Goal: Task Accomplishment & Management: Use online tool/utility

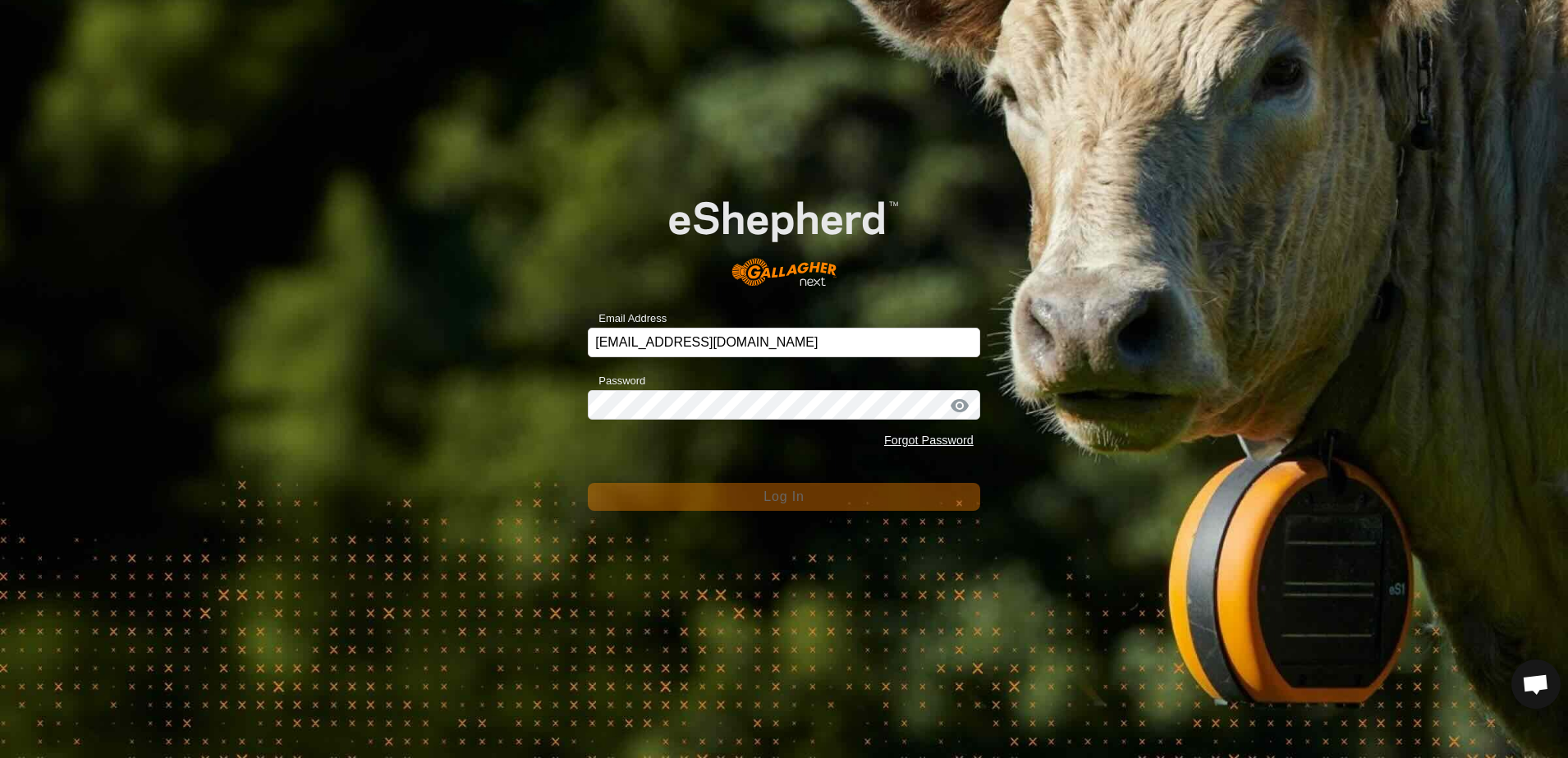
click at [486, 262] on div "Email Address scottb.piopio@gmail.com Password Forgot Password Log In" at bounding box center [784, 379] width 1568 height 758
click at [463, 295] on div "Email Address scottb.piopio@gmail.com Password Forgot Password Log In" at bounding box center [784, 379] width 1568 height 758
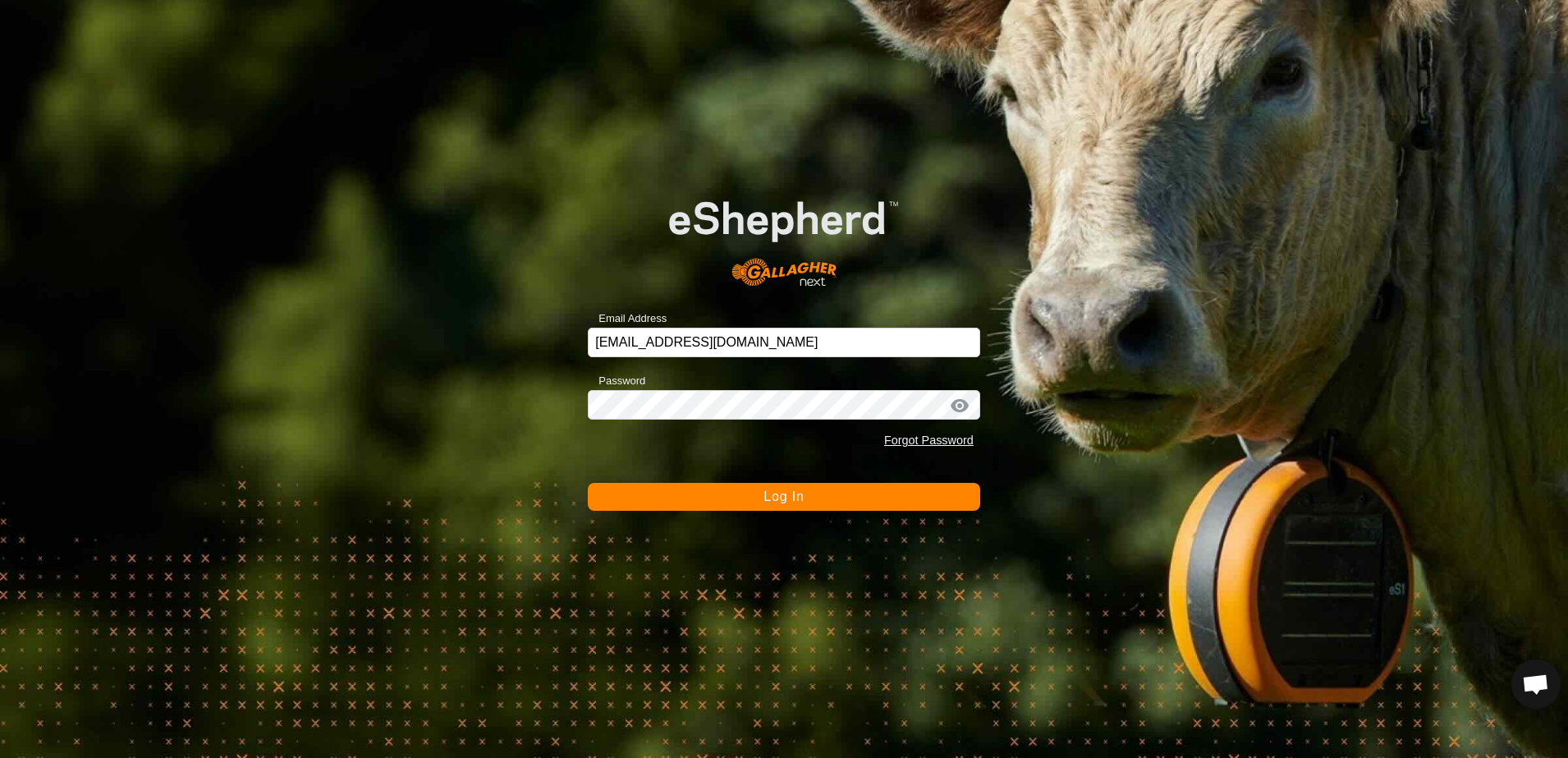
click at [479, 359] on div "Email Address scottb.piopio@gmail.com Password Forgot Password Log In" at bounding box center [784, 379] width 1568 height 758
click at [678, 493] on button "Log In" at bounding box center [784, 497] width 392 height 28
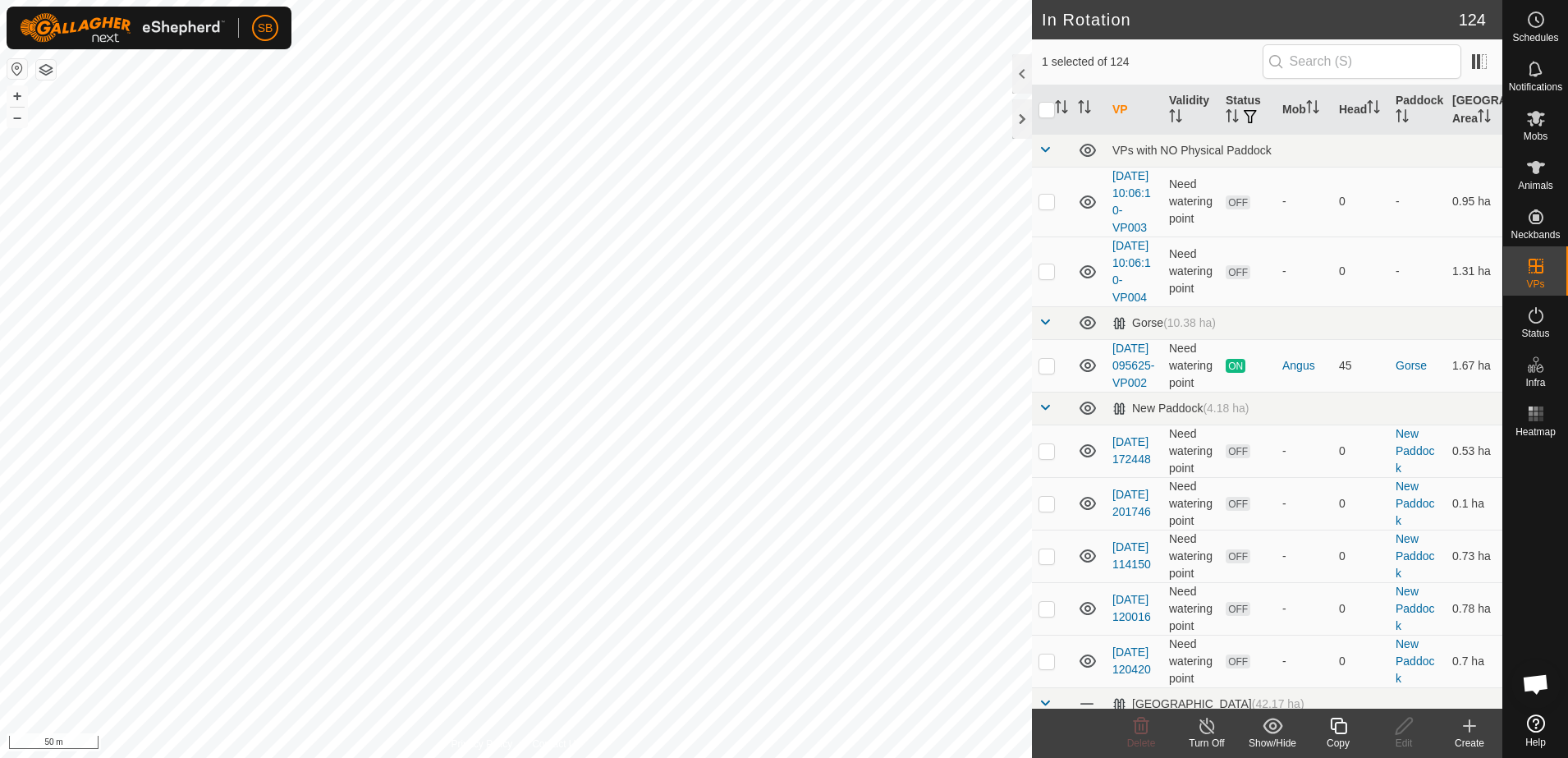
click at [1339, 729] on icon at bounding box center [1338, 726] width 20 height 19
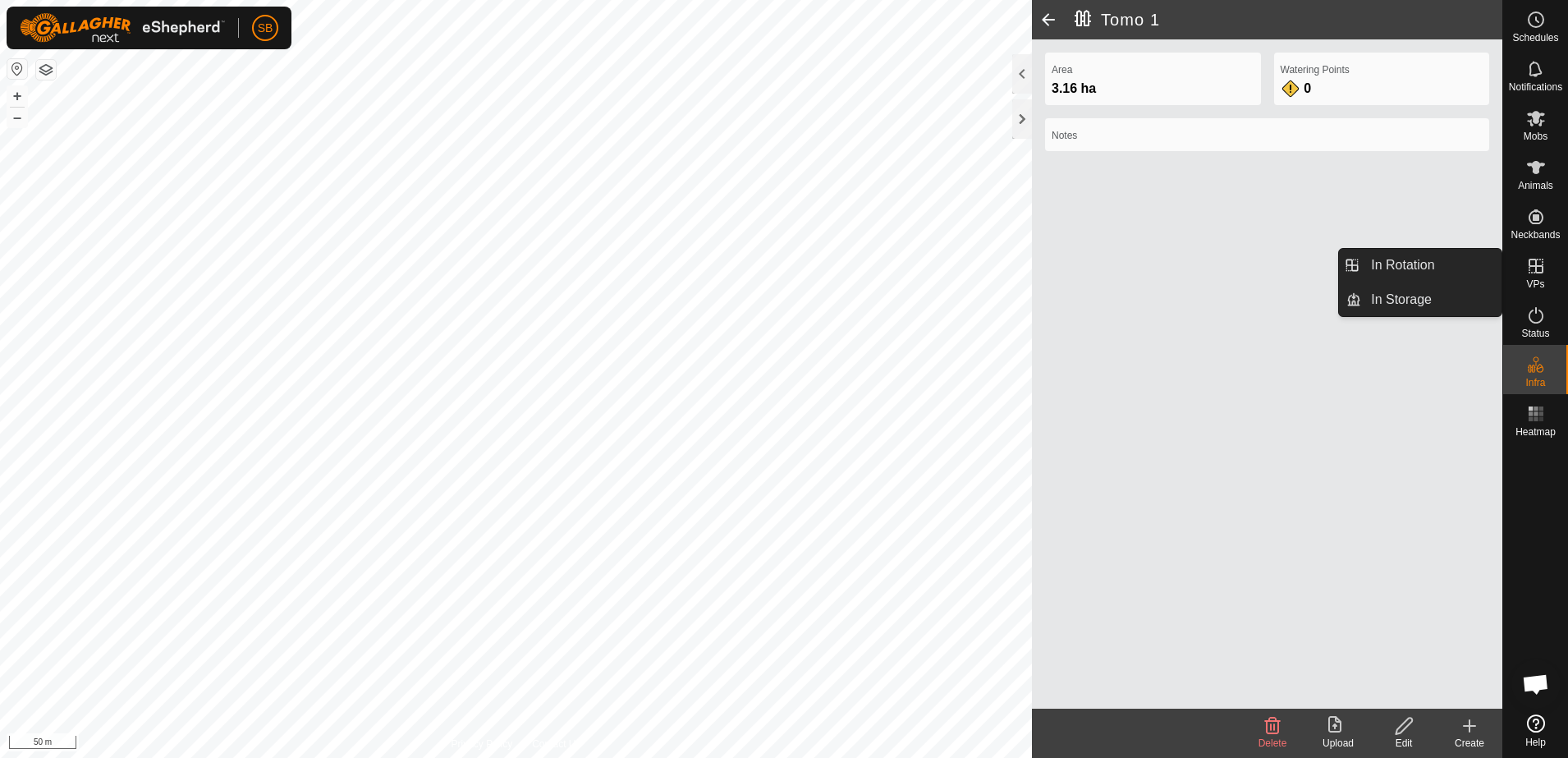
click at [1530, 262] on icon at bounding box center [1536, 266] width 19 height 19
click at [1480, 261] on link "In Rotation" at bounding box center [1431, 265] width 140 height 33
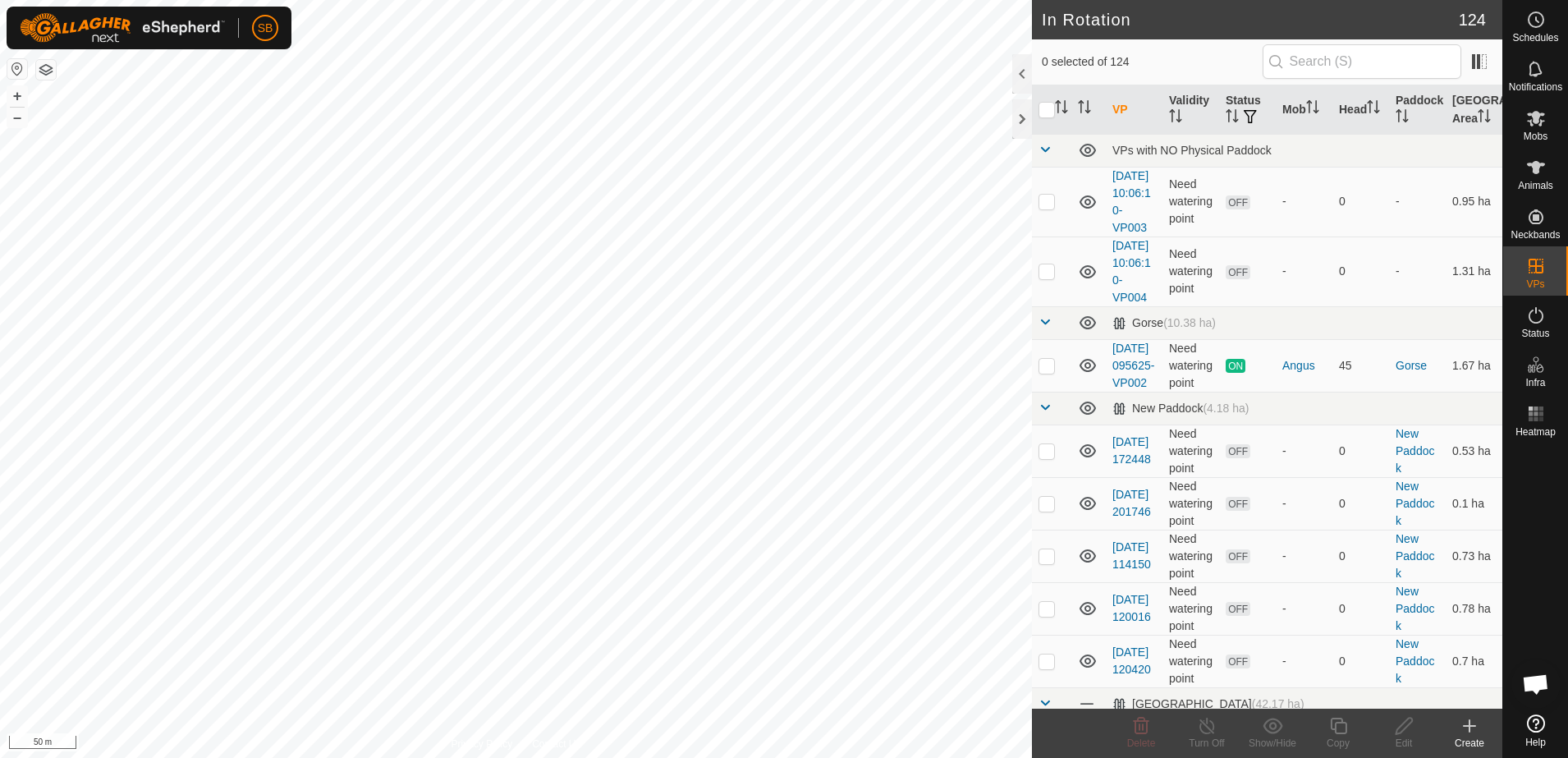
click at [1472, 722] on icon at bounding box center [1469, 726] width 19 height 19
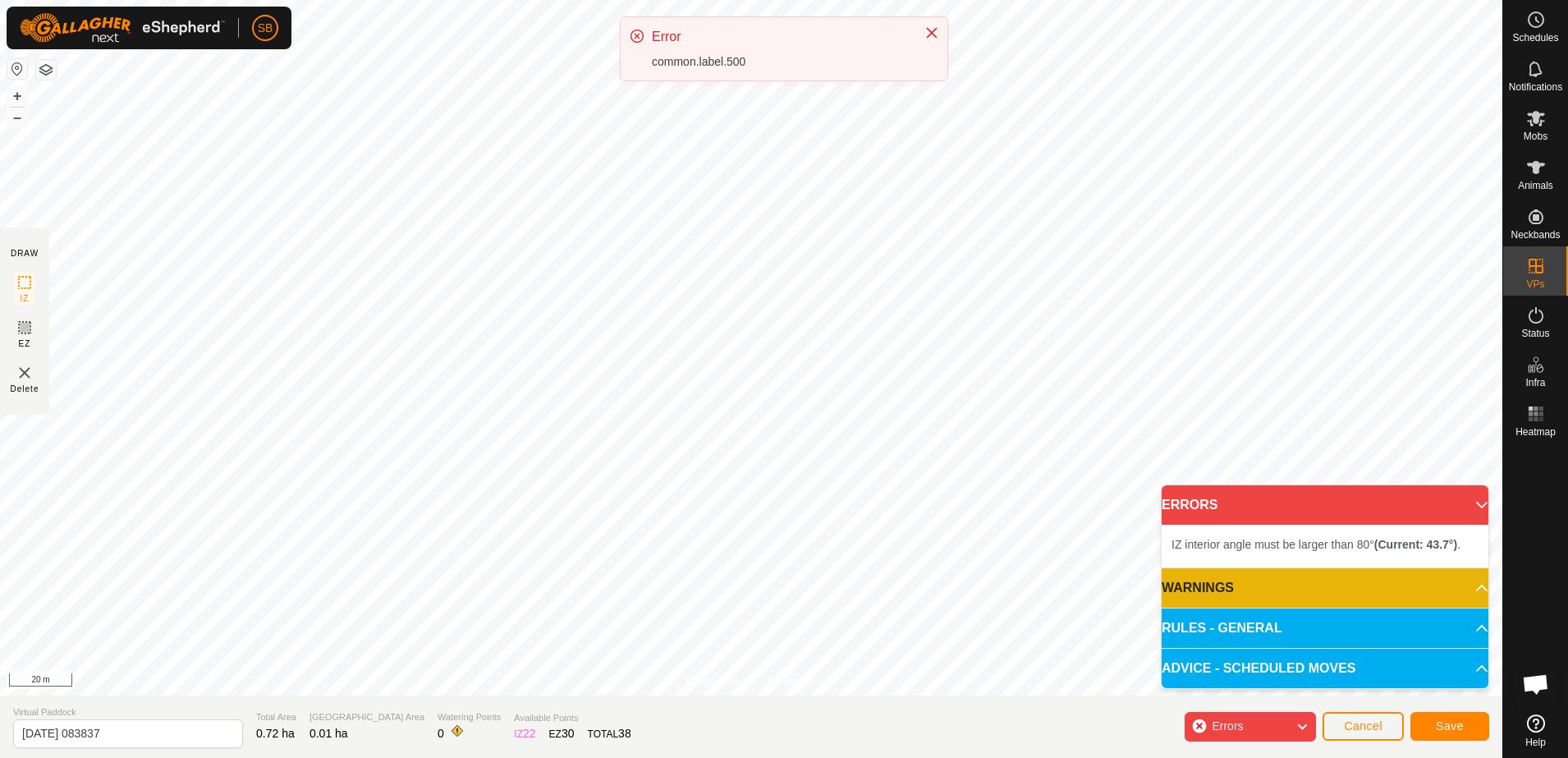
click at [1319, 710] on div "Errors Cancel Save" at bounding box center [1337, 727] width 305 height 41
click at [1379, 721] on span "Cancel" at bounding box center [1363, 726] width 39 height 13
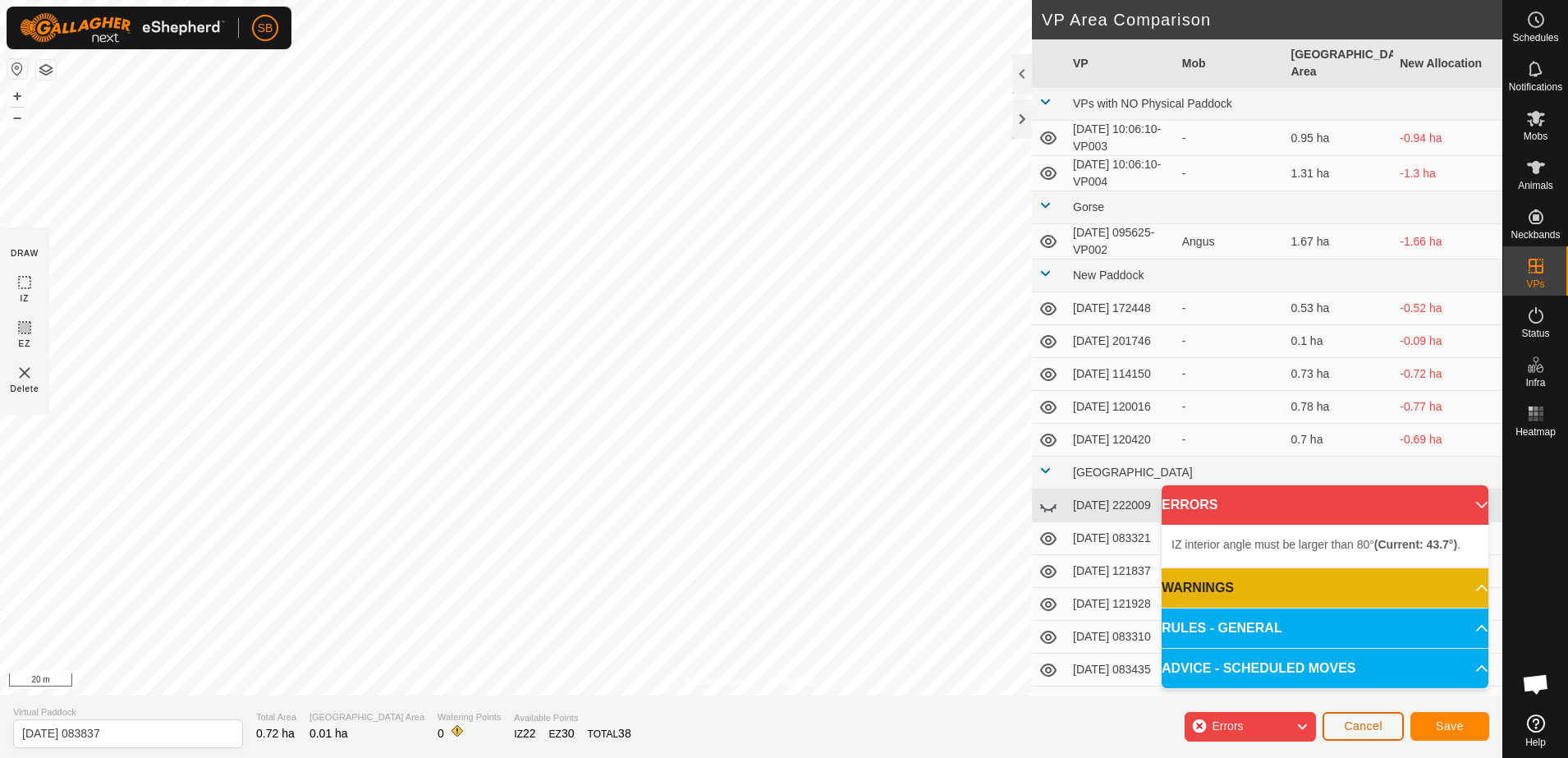
click at [1381, 733] on button "Cancel" at bounding box center [1363, 726] width 81 height 29
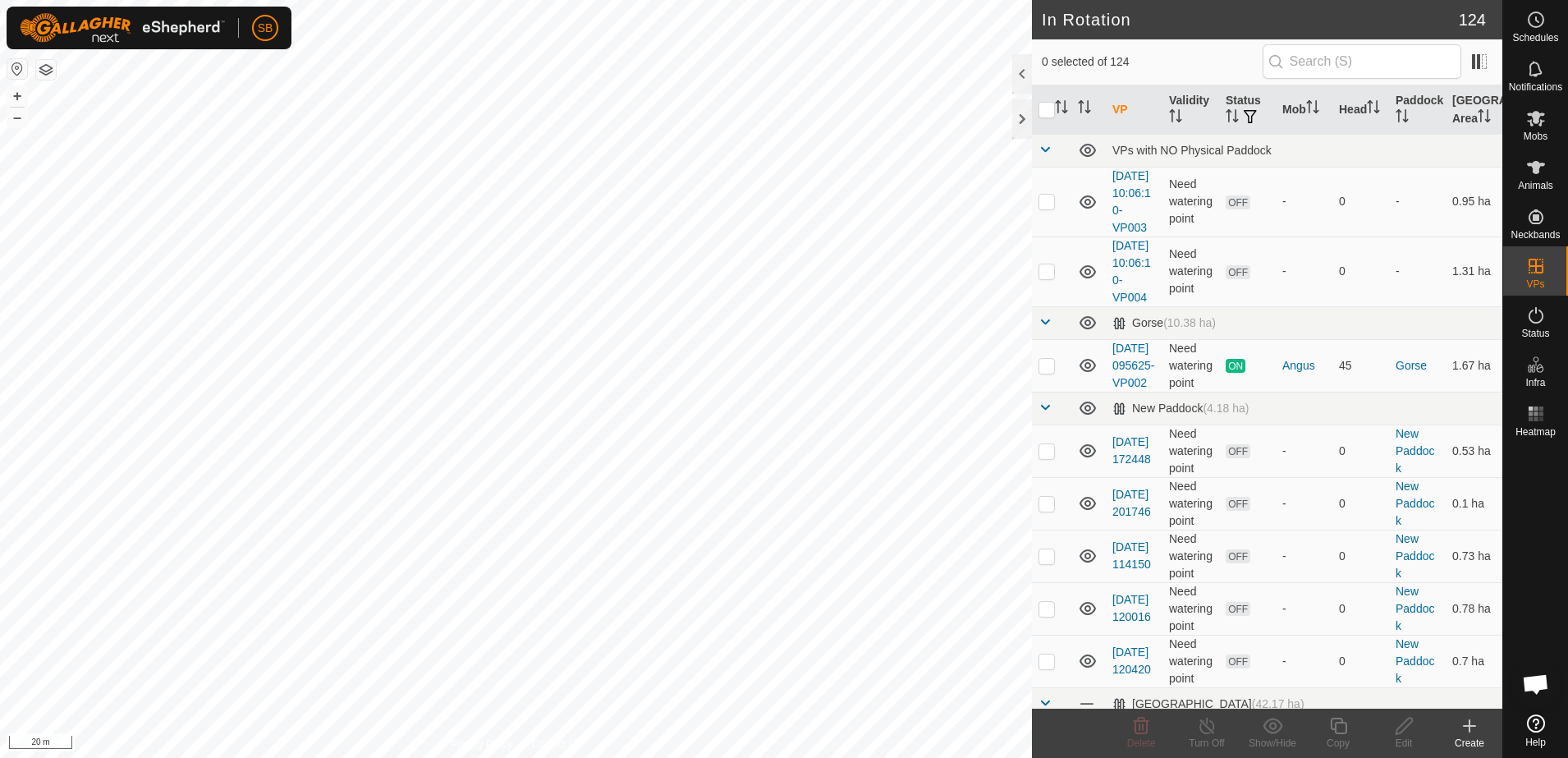
click at [1473, 728] on icon at bounding box center [1469, 726] width 19 height 19
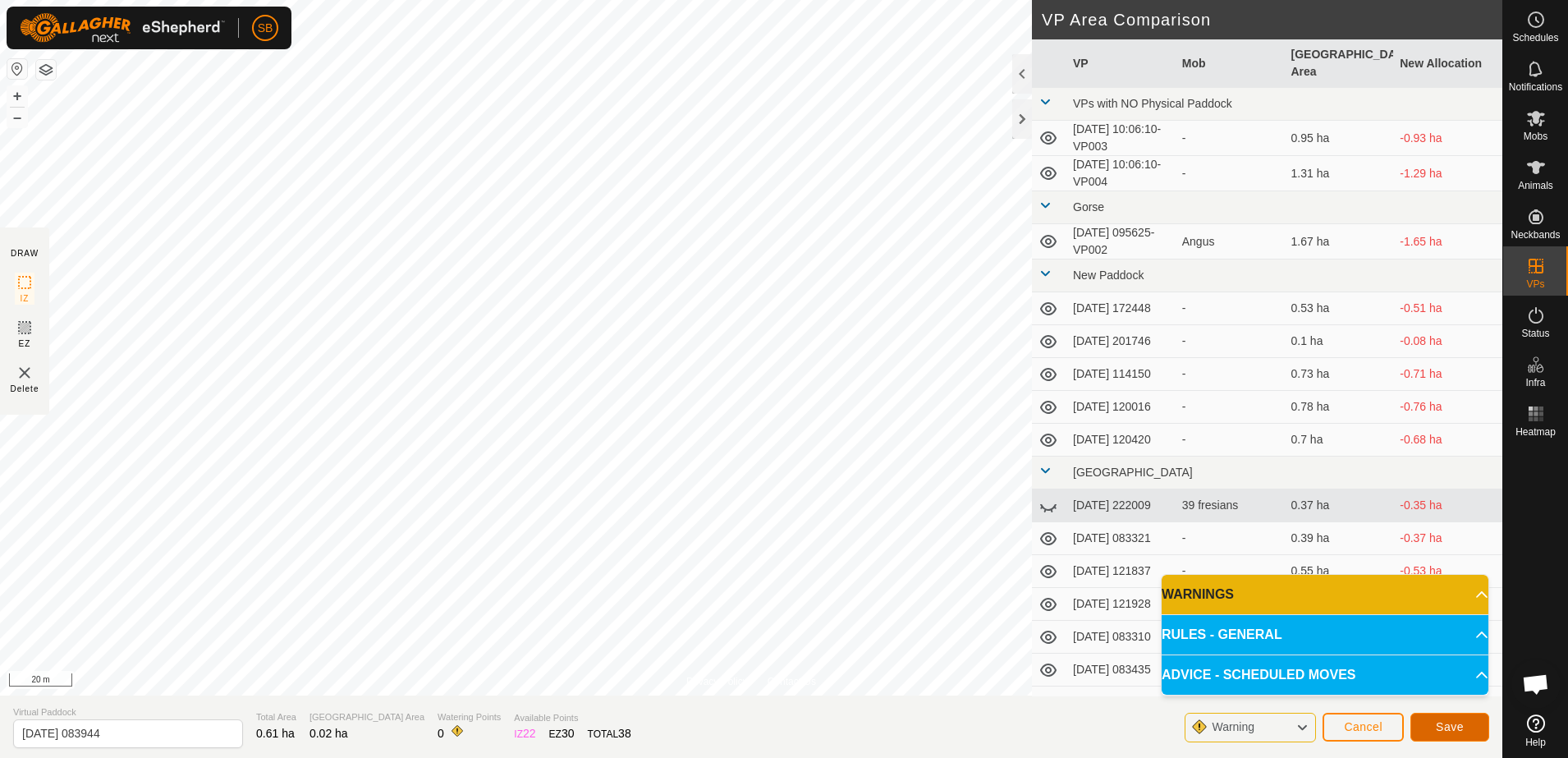
click at [1458, 724] on span "Save" at bounding box center [1450, 726] width 28 height 13
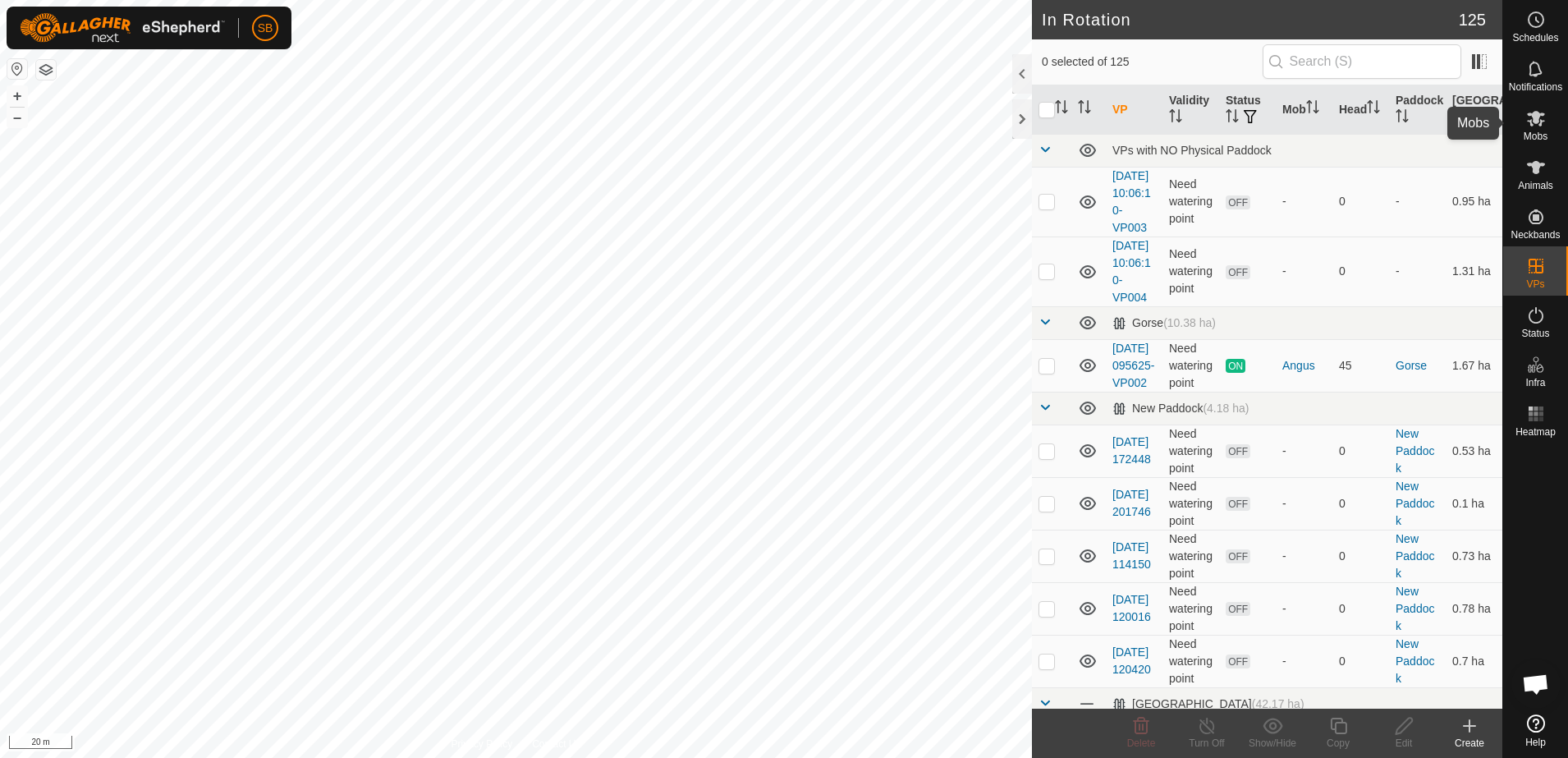
click at [1543, 126] on icon at bounding box center [1536, 118] width 19 height 19
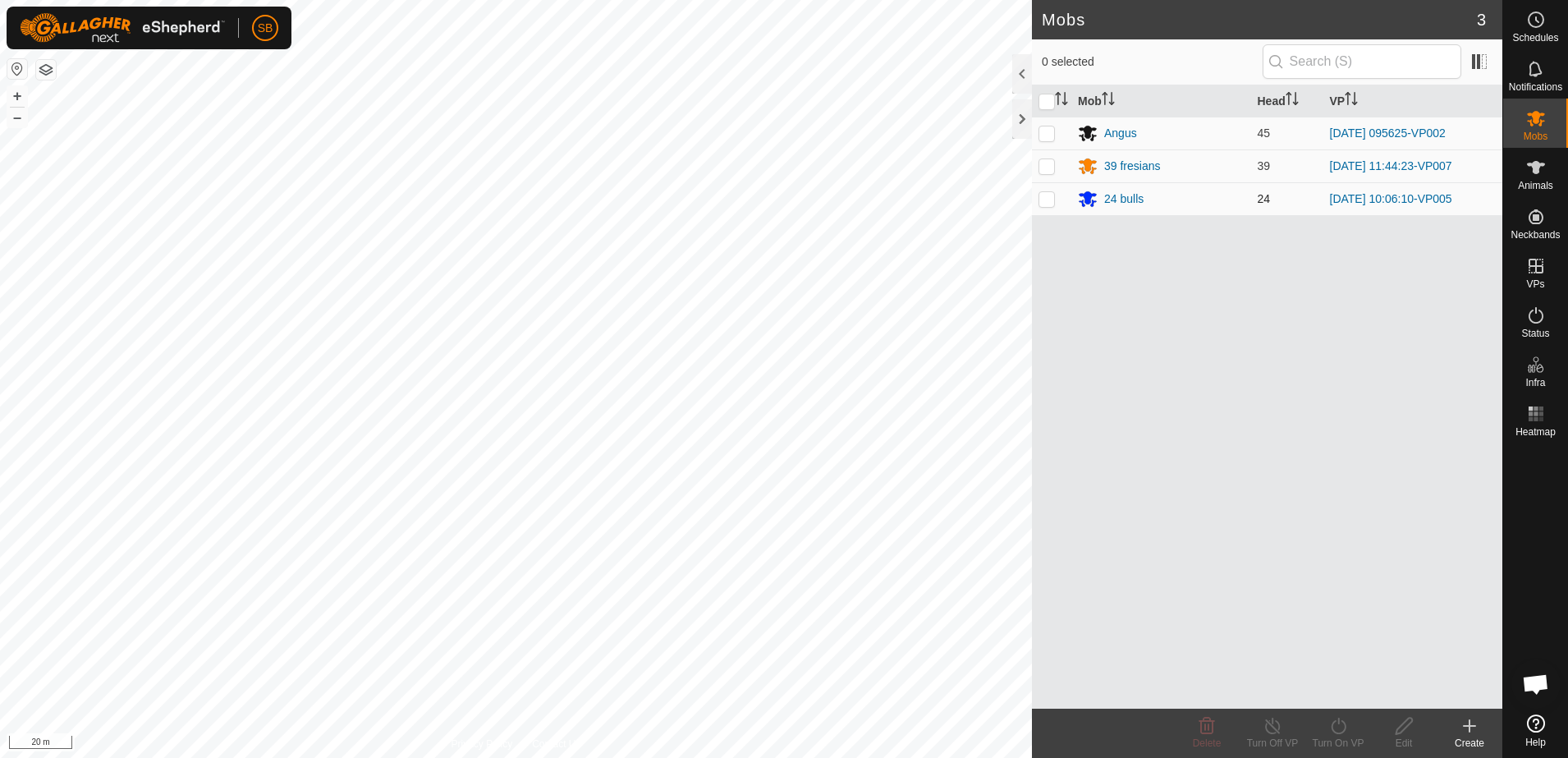
click at [1051, 200] on p-checkbox at bounding box center [1046, 199] width 17 height 13
checkbox input "true"
click at [1338, 720] on icon at bounding box center [1338, 726] width 20 height 19
click at [1331, 691] on link "Now" at bounding box center [1387, 689] width 162 height 33
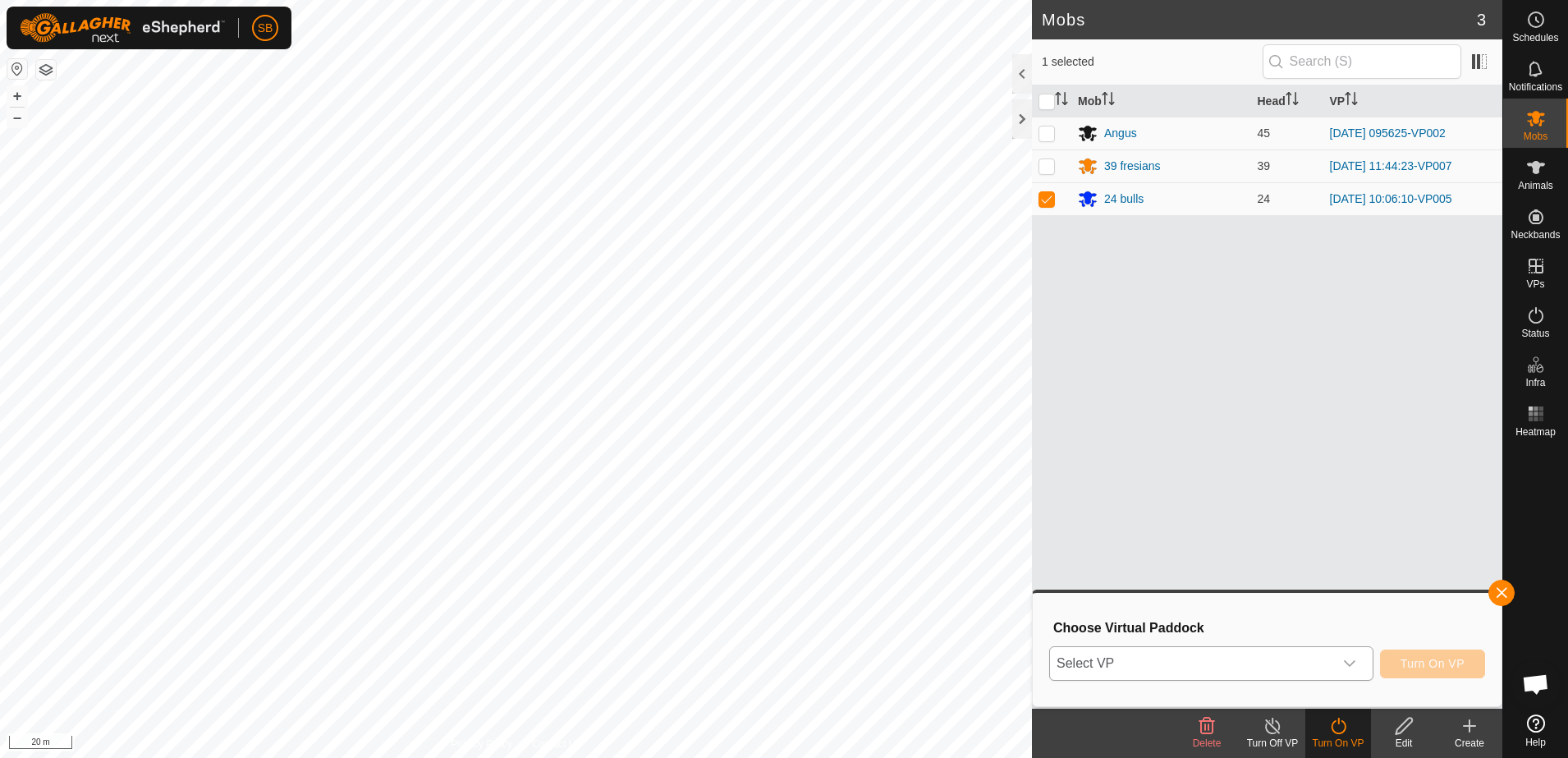
click at [1323, 663] on span "Select VP" at bounding box center [1191, 663] width 283 height 33
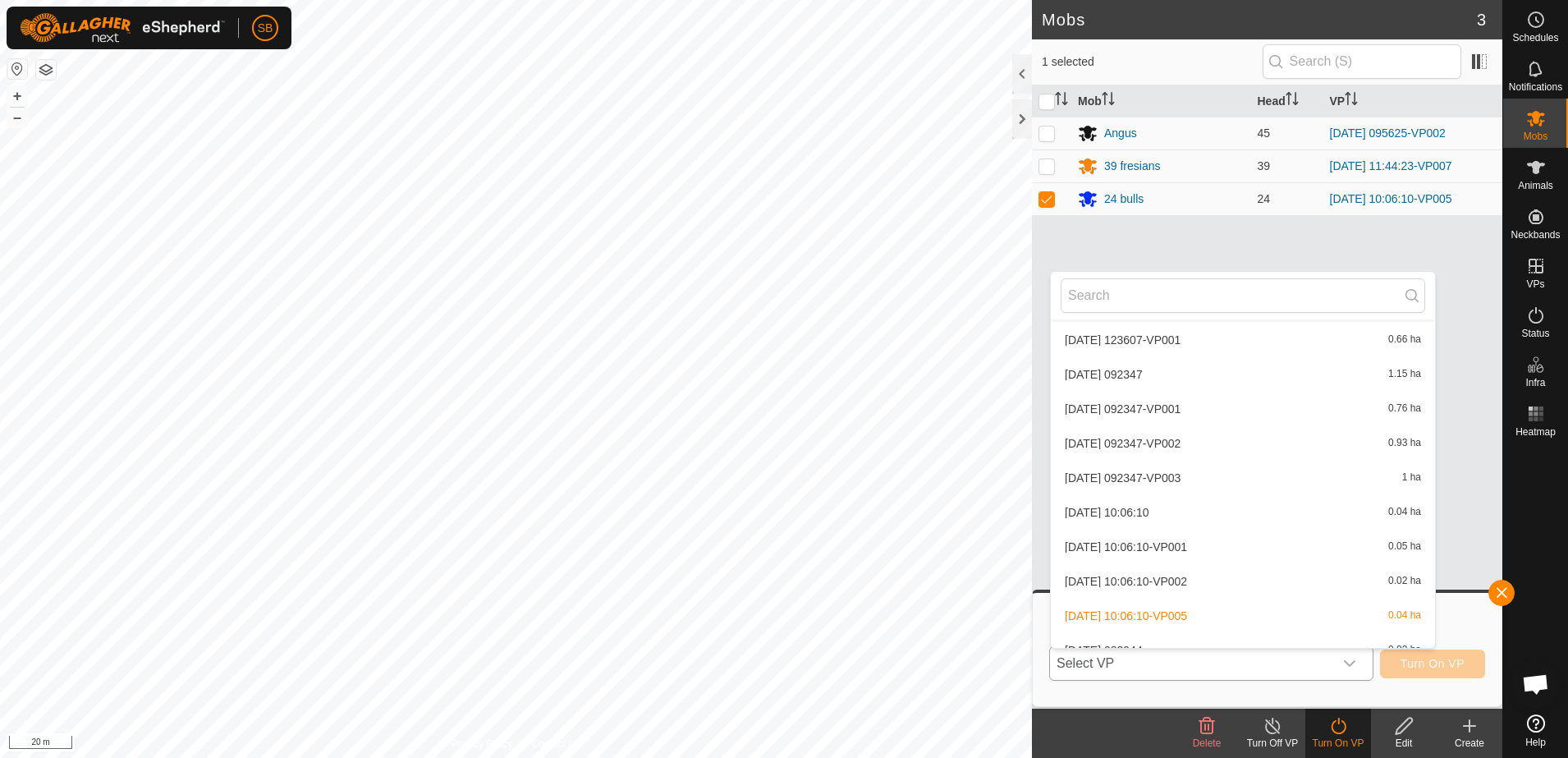
scroll to position [4247, 0]
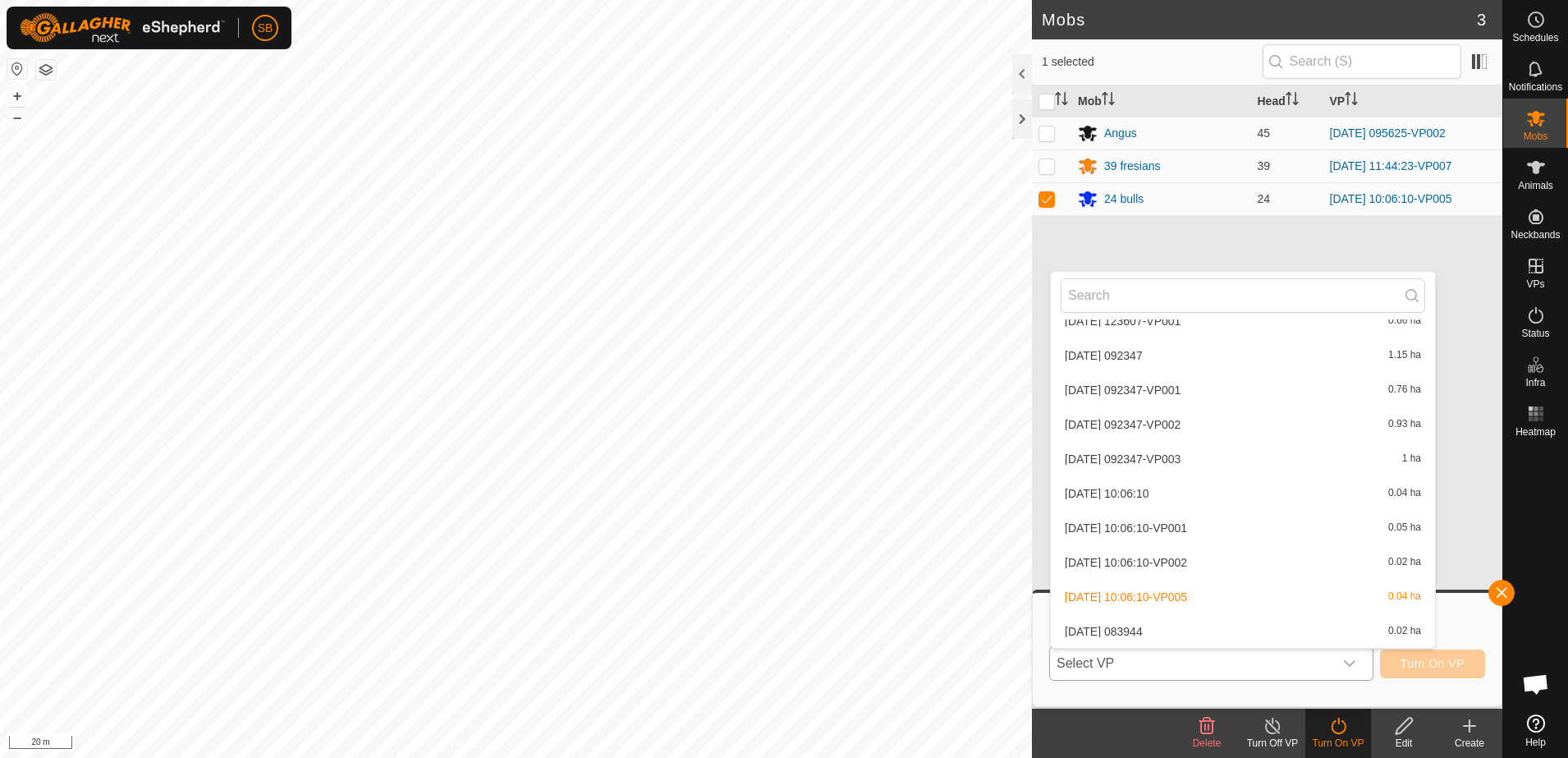
click at [1157, 627] on li "[DATE] 083944 0.02 ha" at bounding box center [1242, 631] width 384 height 33
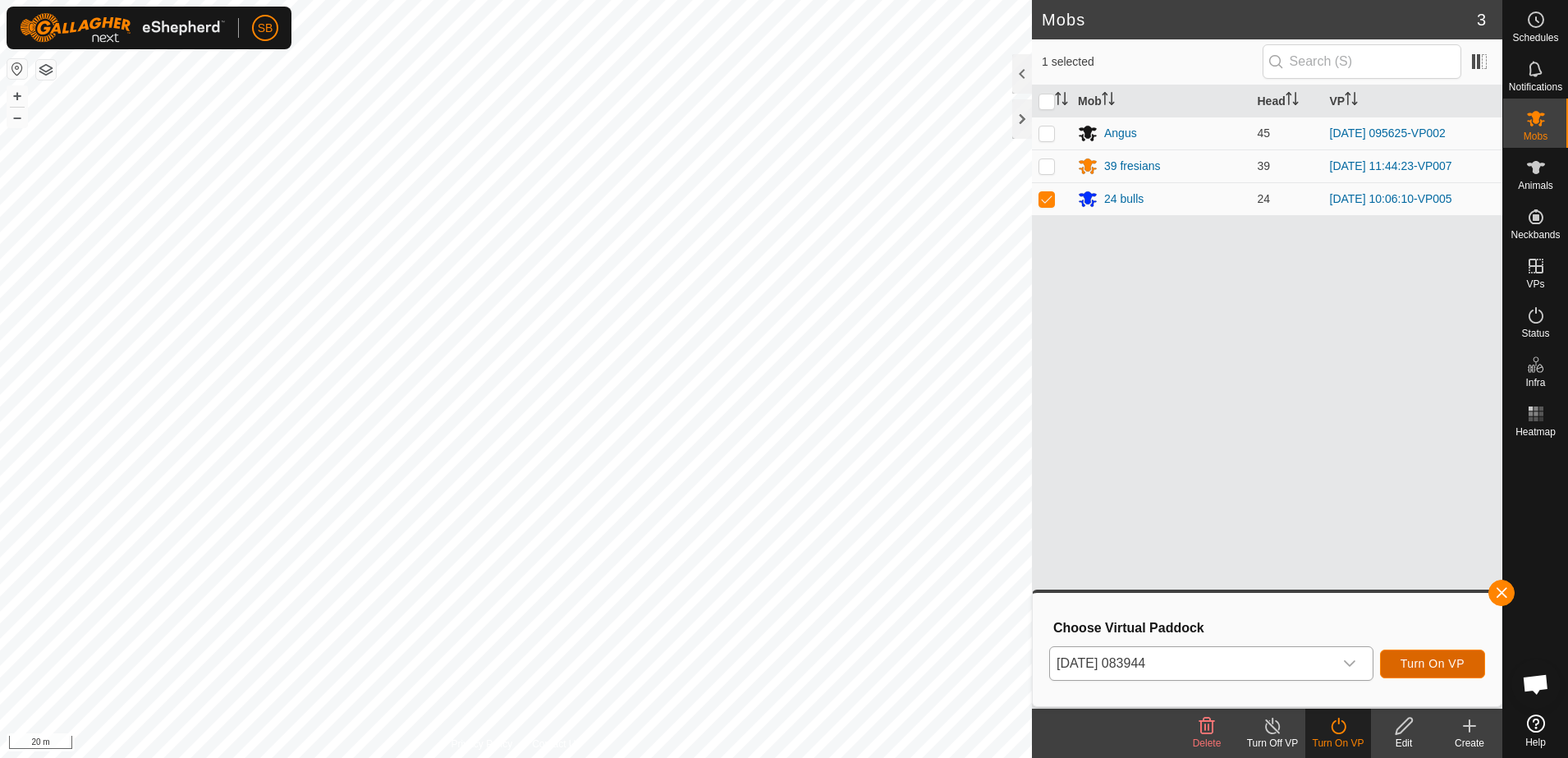
click at [1433, 663] on span "Turn On VP" at bounding box center [1432, 663] width 64 height 13
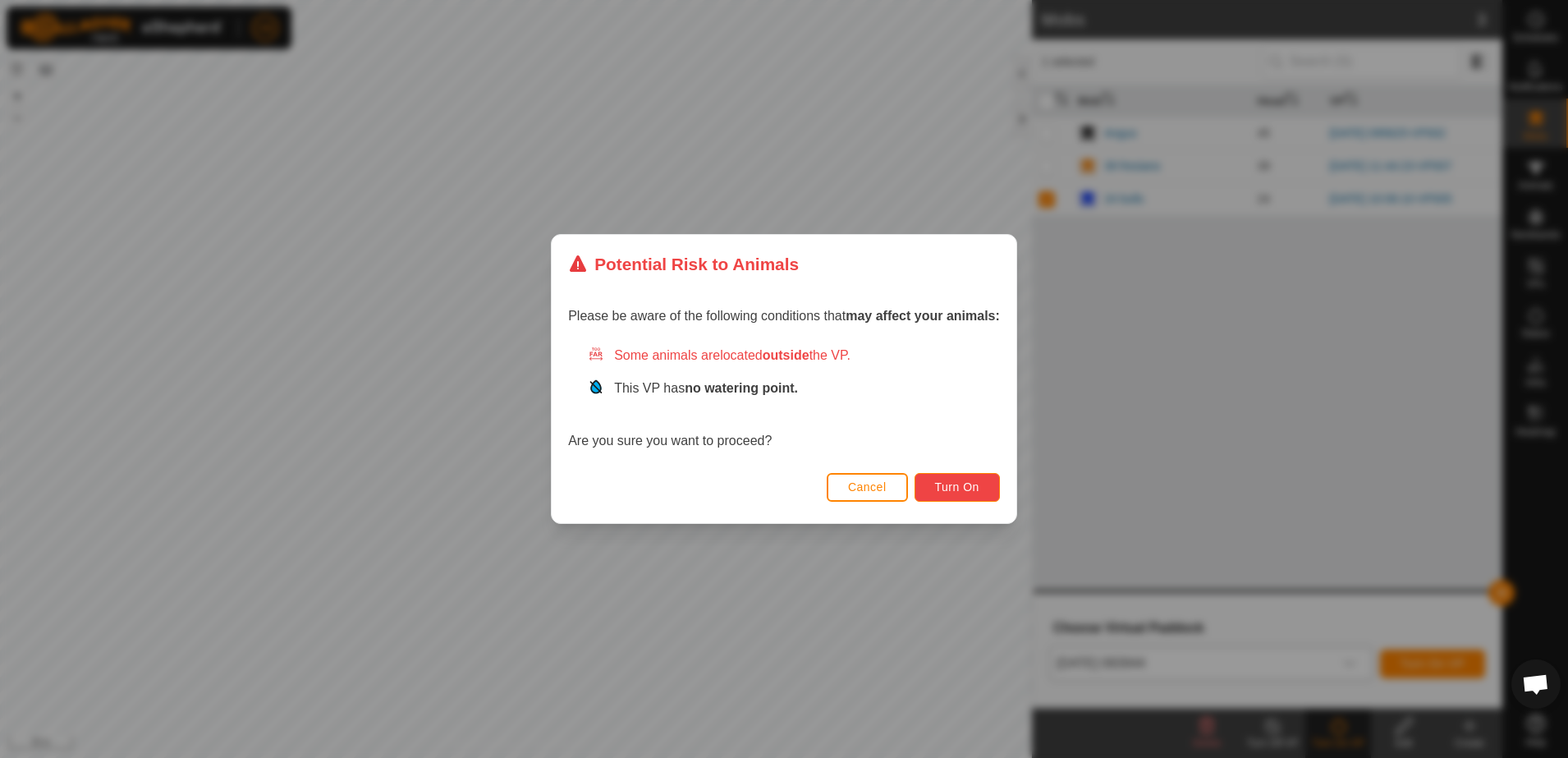
click at [976, 490] on span "Turn On" at bounding box center [957, 487] width 44 height 13
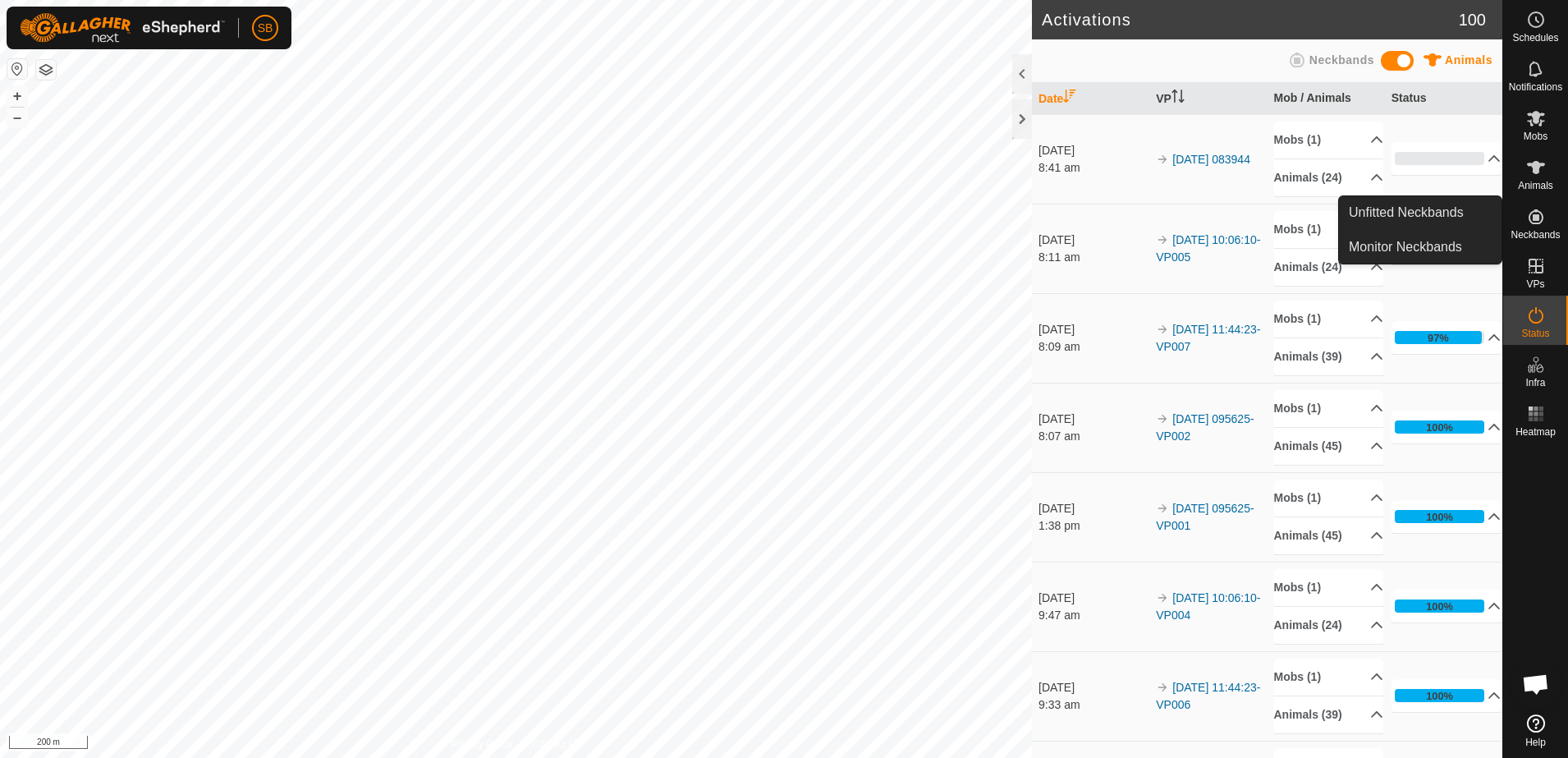
click at [1233, 572] on div "Activations 100 Animals Neckbands Date VP Mob / Animals Status [DATE] 8:41 am 2…" at bounding box center [751, 379] width 1503 height 758
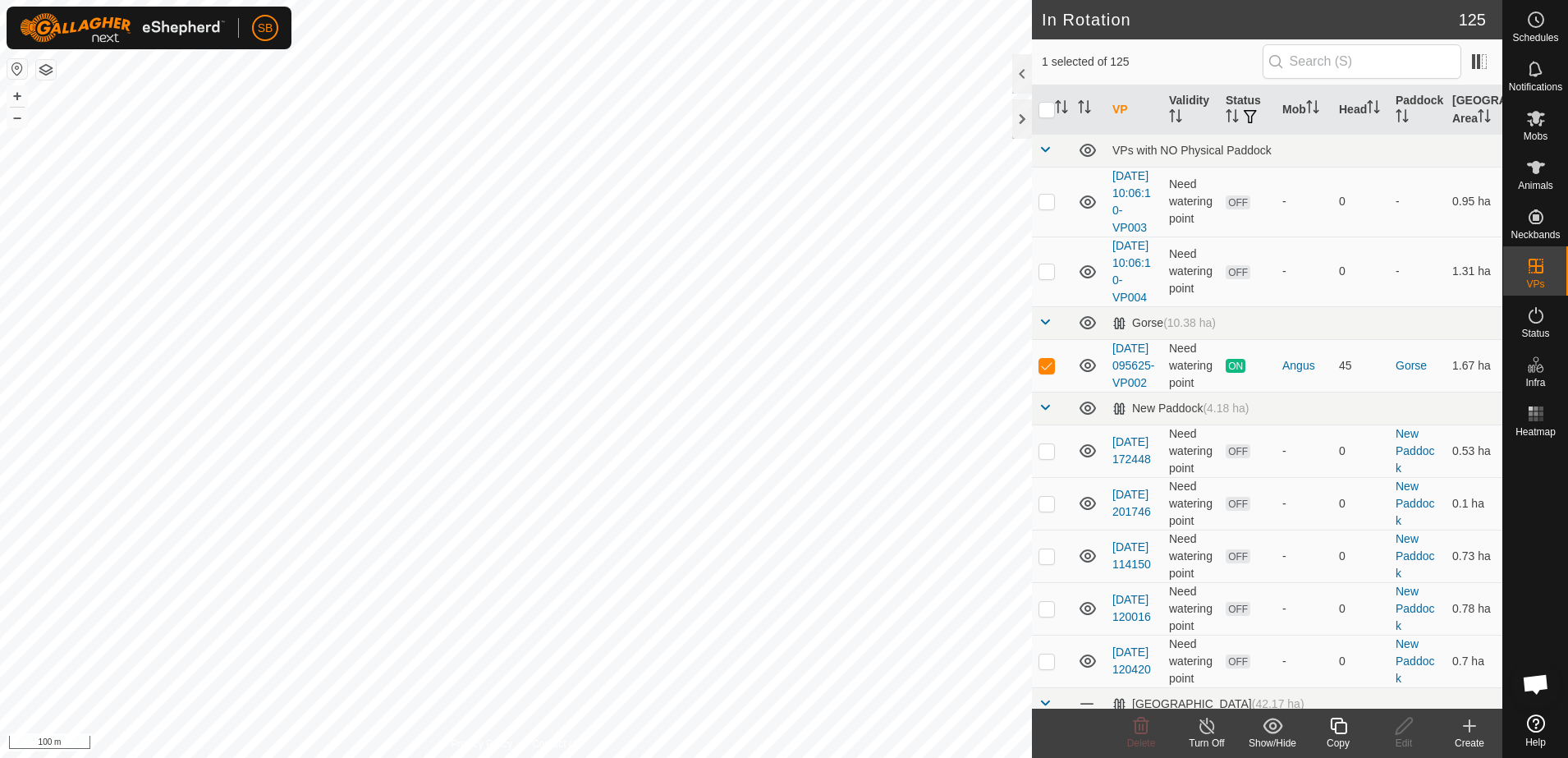
click at [1336, 746] on div "Copy" at bounding box center [1338, 743] width 65 height 15
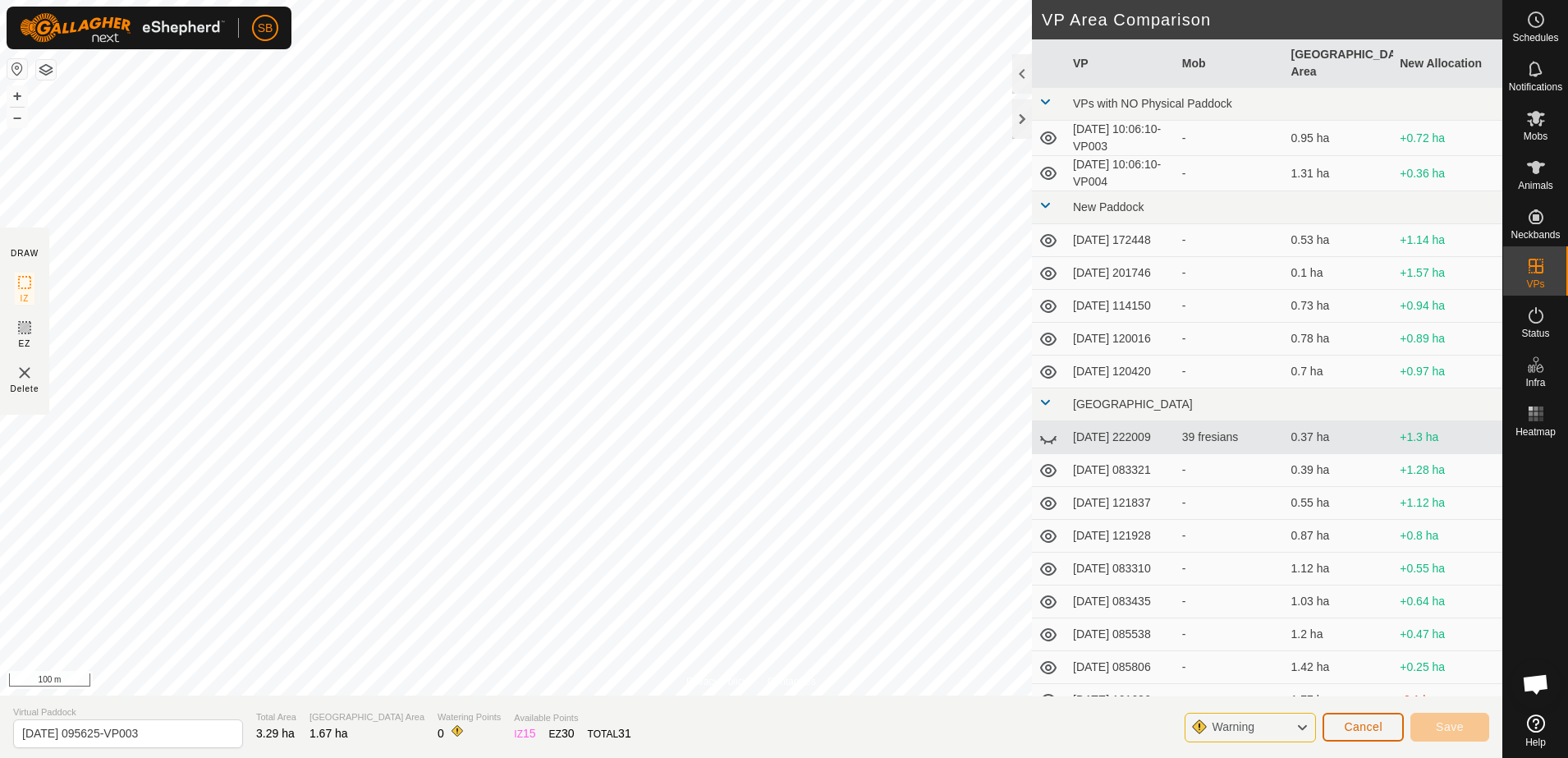
click at [1368, 724] on span "Cancel" at bounding box center [1363, 726] width 39 height 13
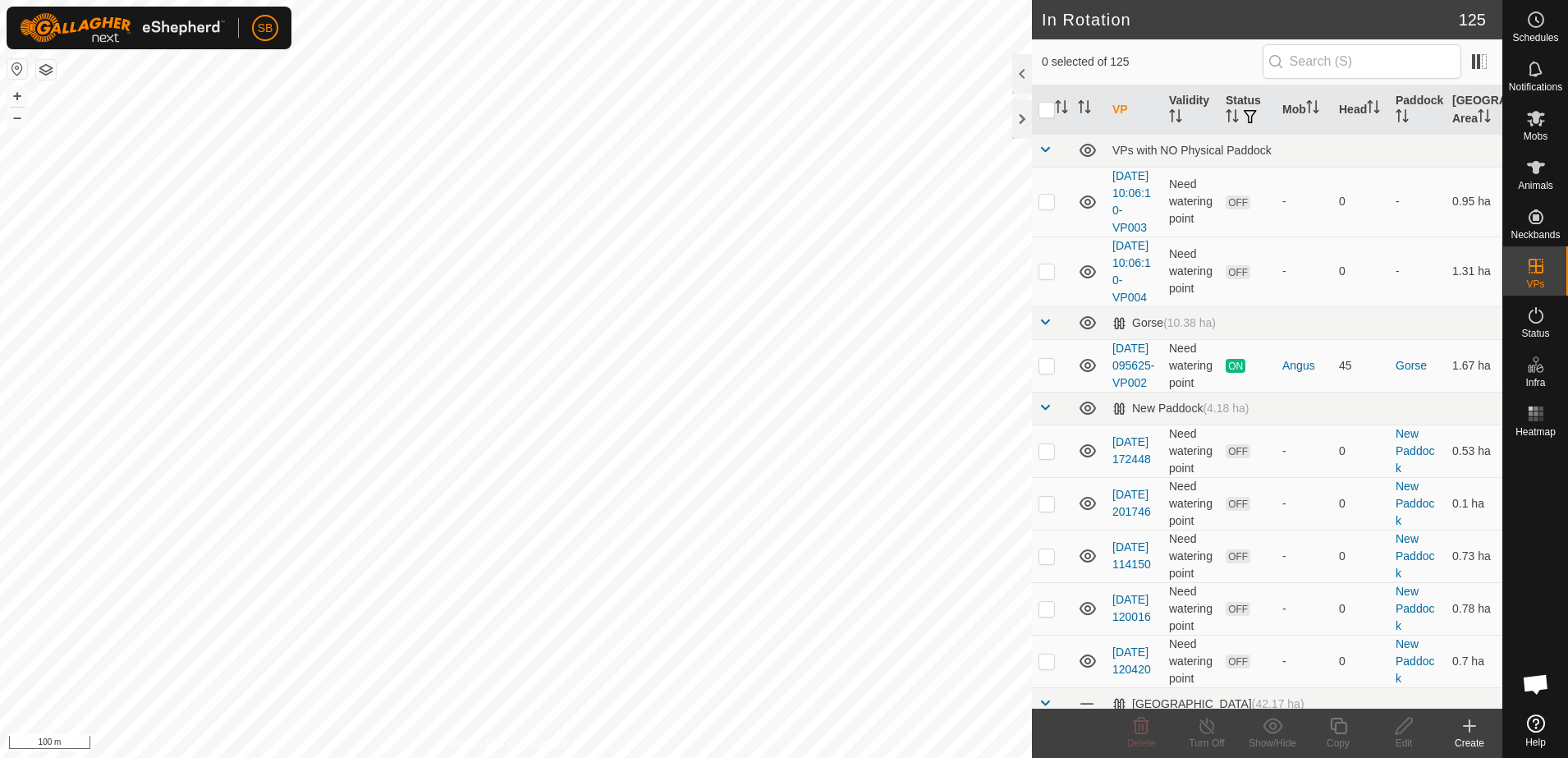
click at [1468, 734] on icon at bounding box center [1469, 726] width 19 height 19
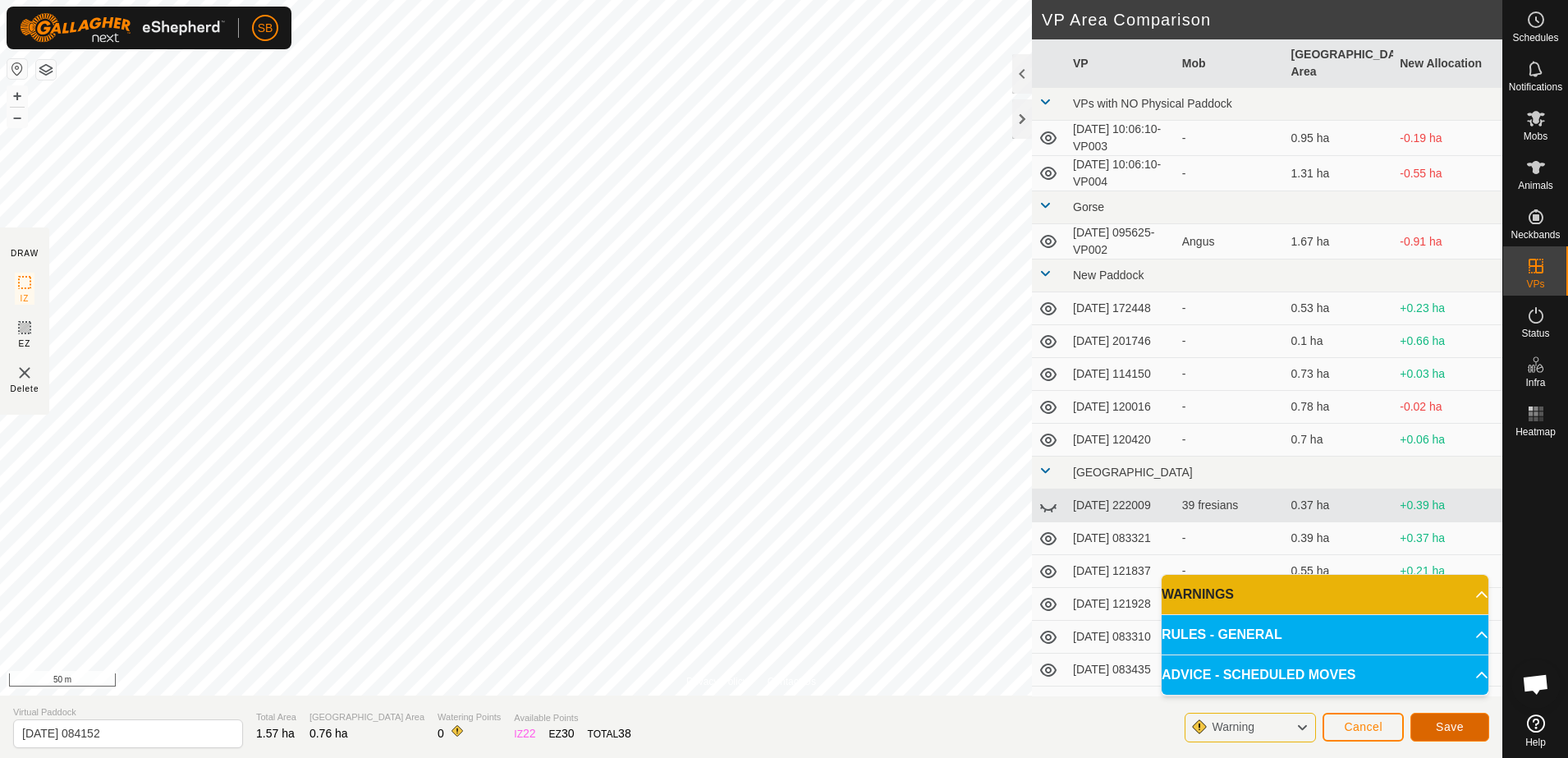
click at [1438, 723] on span "Save" at bounding box center [1450, 726] width 28 height 13
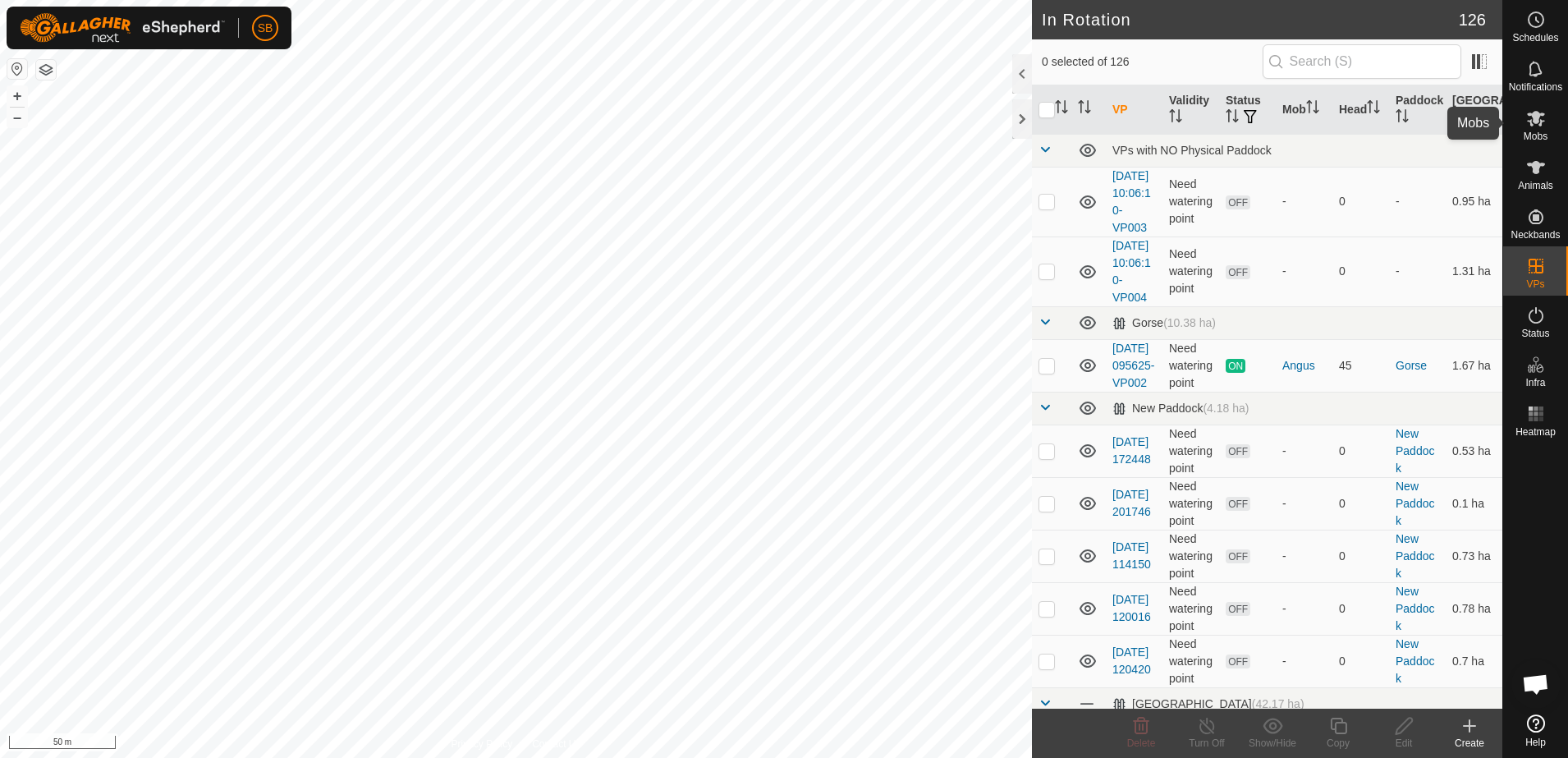
click at [1538, 127] on es-mob-svg-icon at bounding box center [1535, 118] width 29 height 27
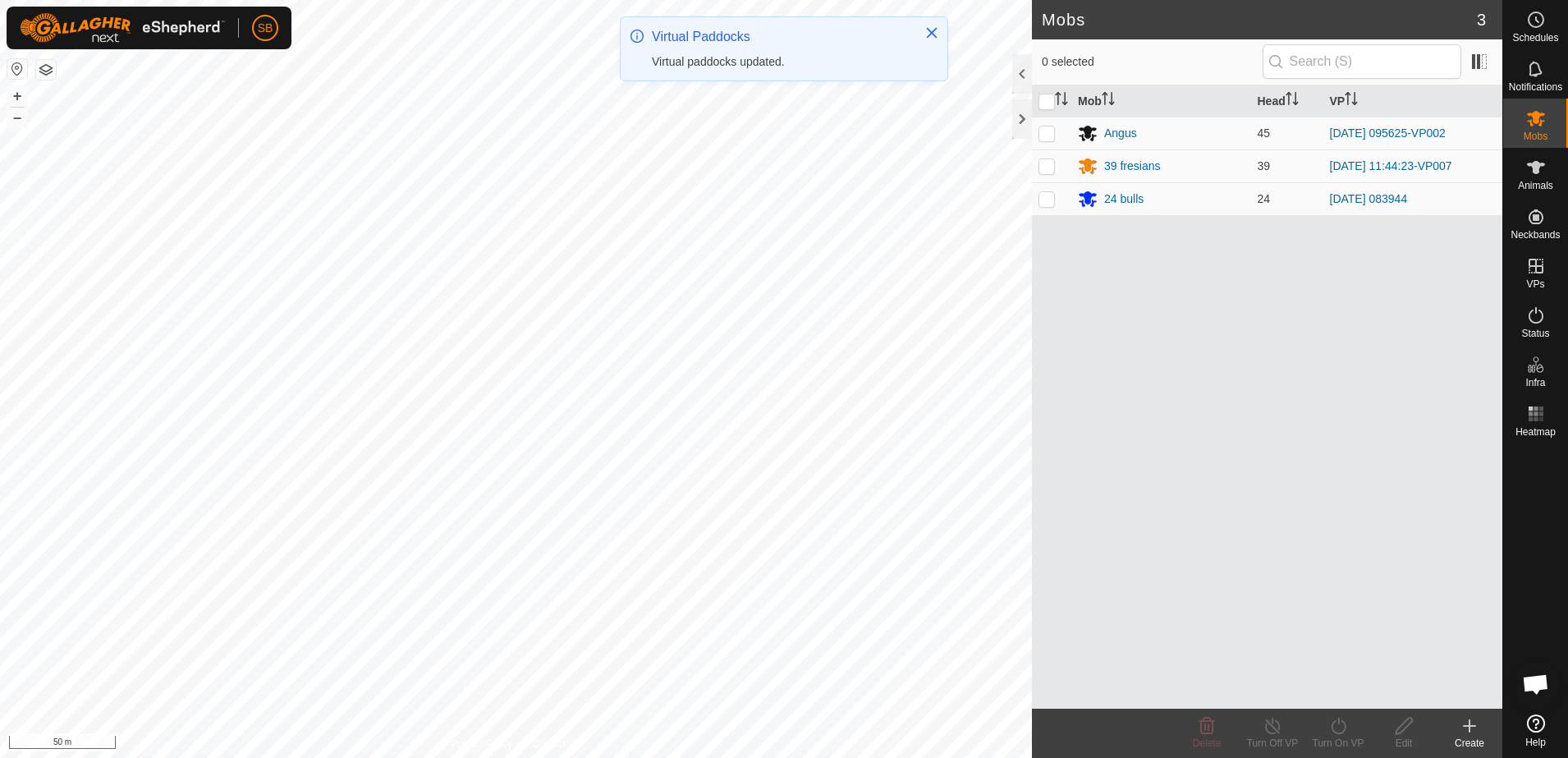
click at [1047, 133] on p-checkbox at bounding box center [1046, 133] width 17 height 13
checkbox input "true"
click at [1339, 726] on icon at bounding box center [1338, 726] width 20 height 19
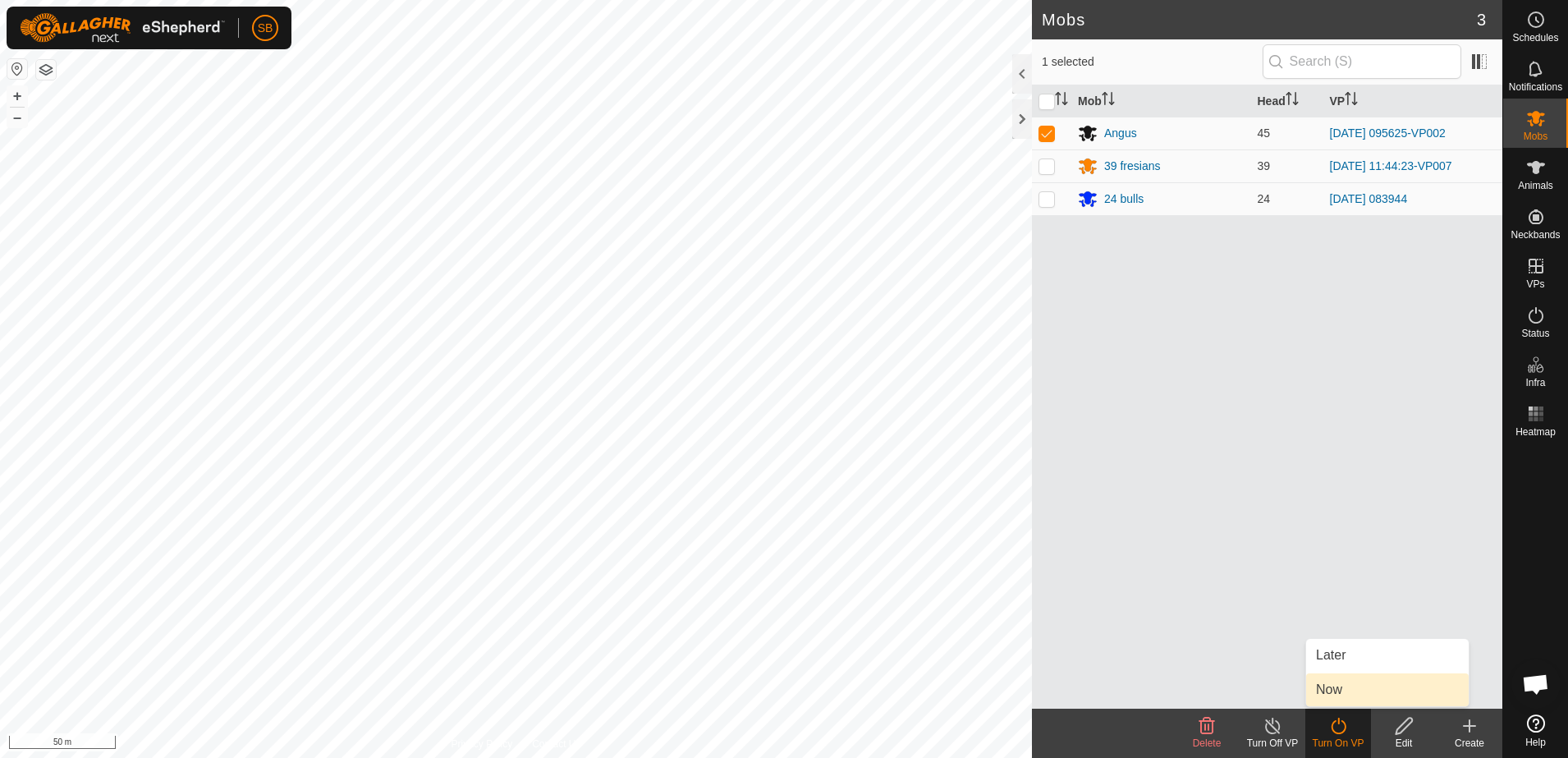
click at [1340, 689] on link "Now" at bounding box center [1387, 689] width 162 height 33
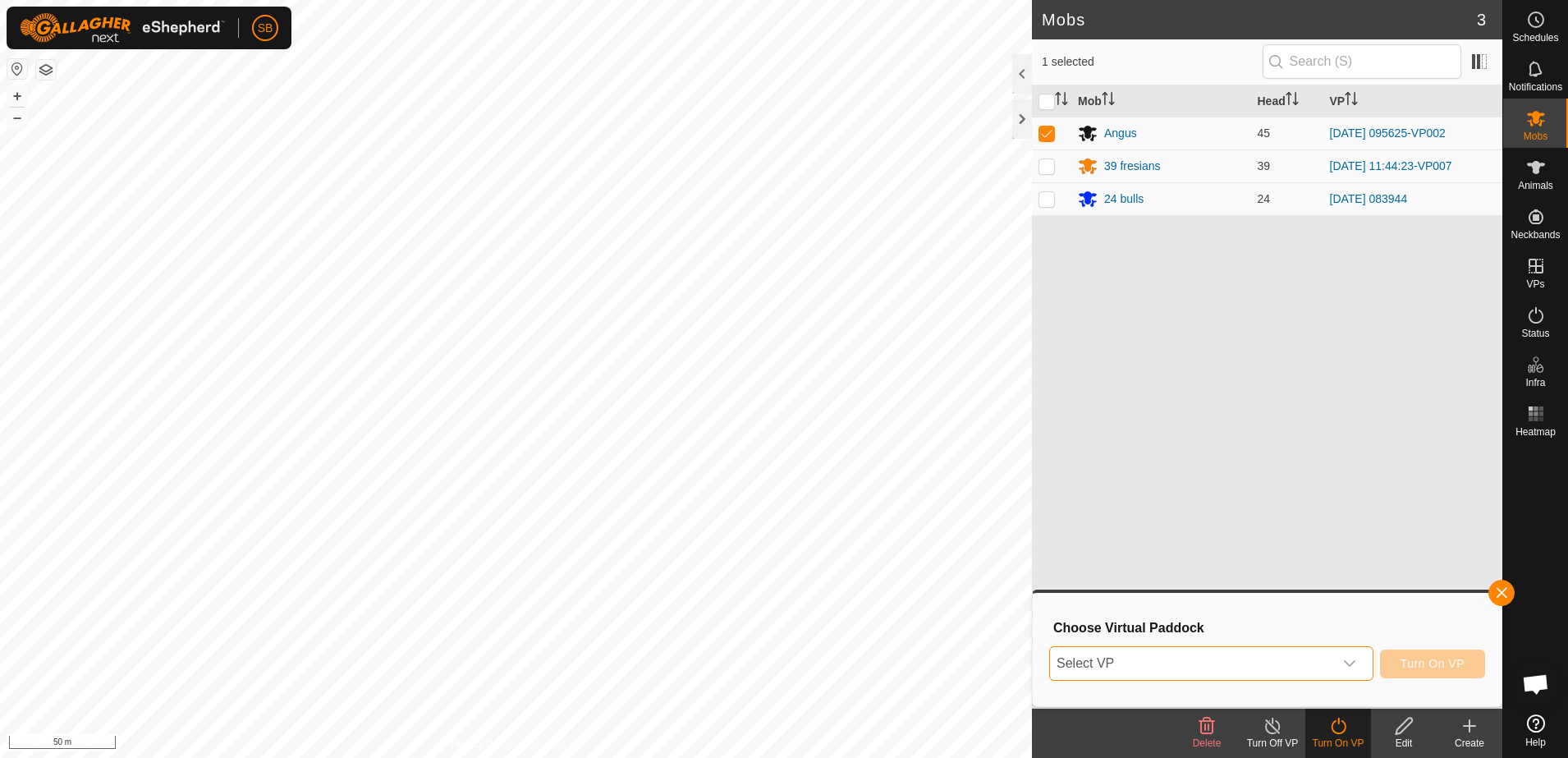
click at [1320, 671] on span "Select VP" at bounding box center [1191, 663] width 283 height 33
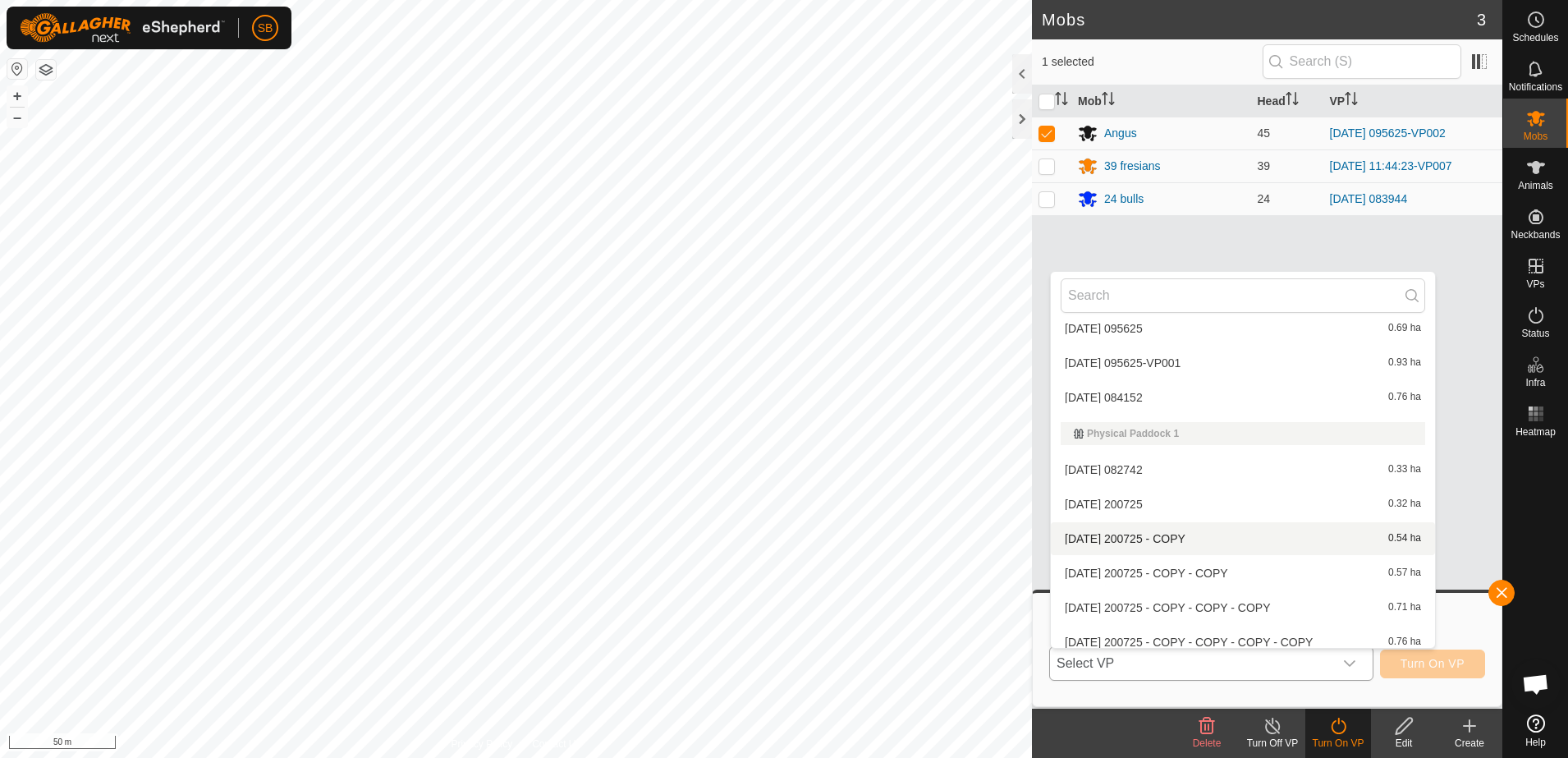
scroll to position [2489, 0]
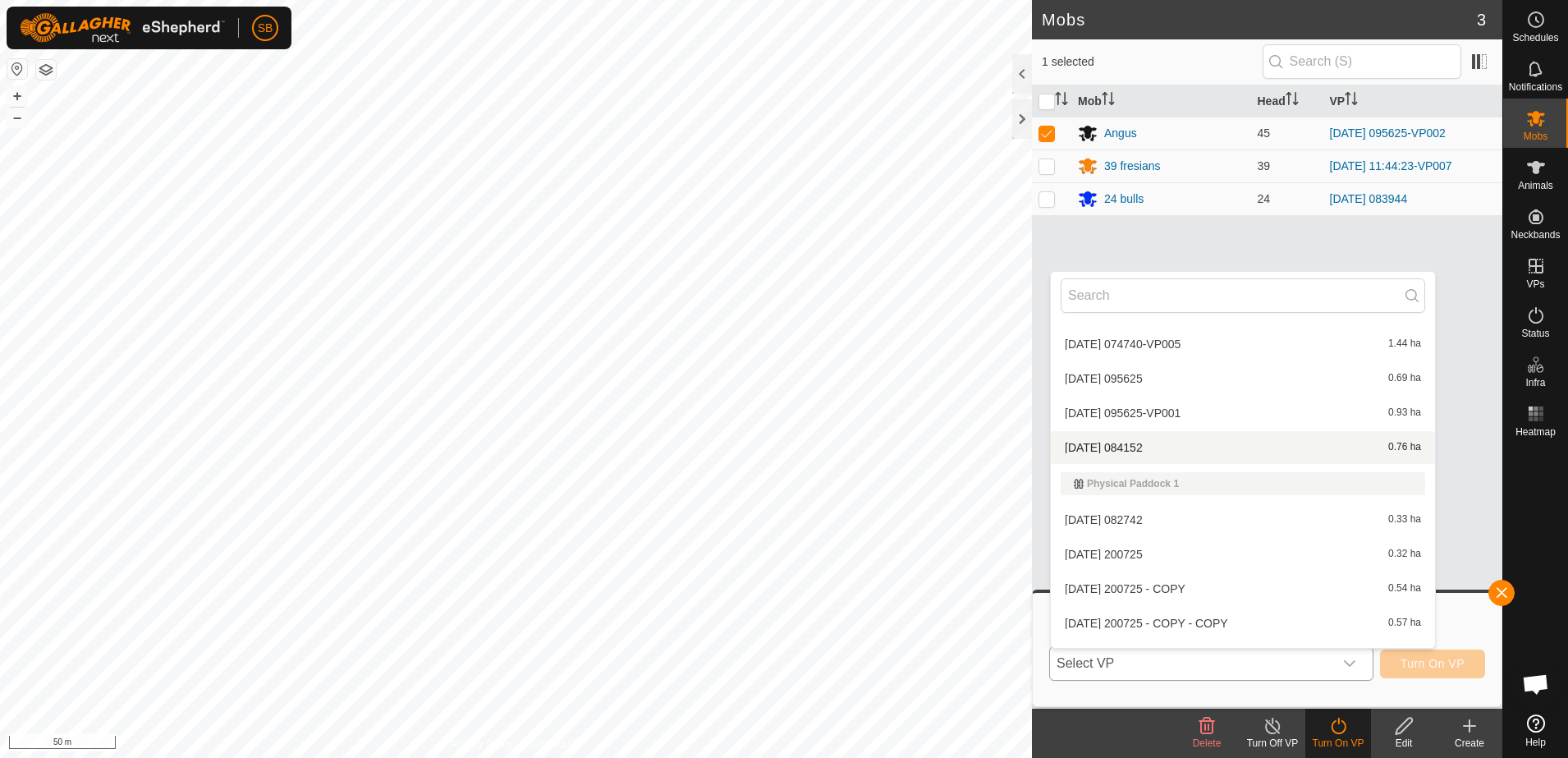
click at [1202, 454] on li "[DATE] 084152 0.76 ha" at bounding box center [1242, 447] width 384 height 33
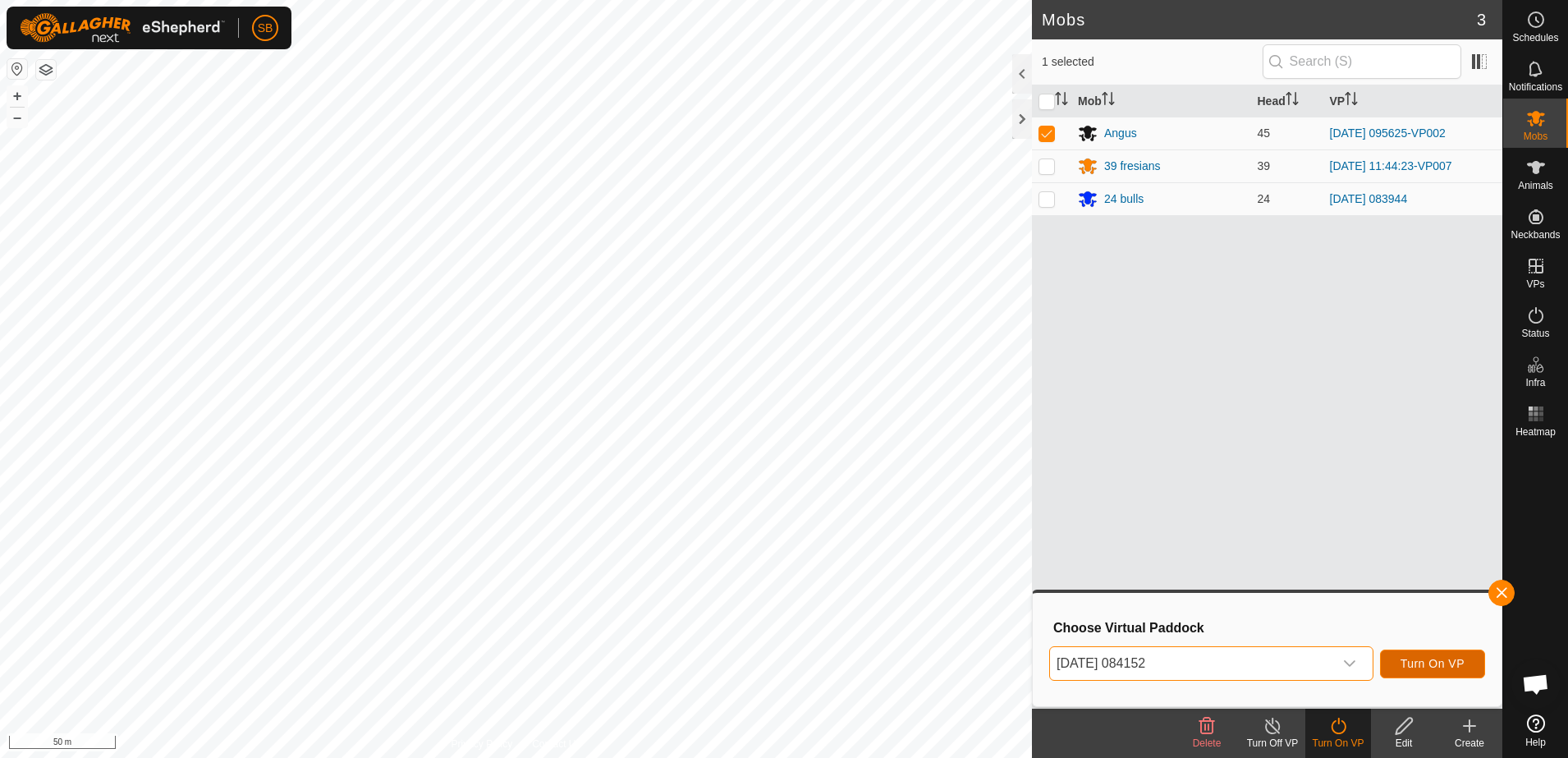
click at [1428, 652] on button "Turn On VP" at bounding box center [1432, 663] width 105 height 29
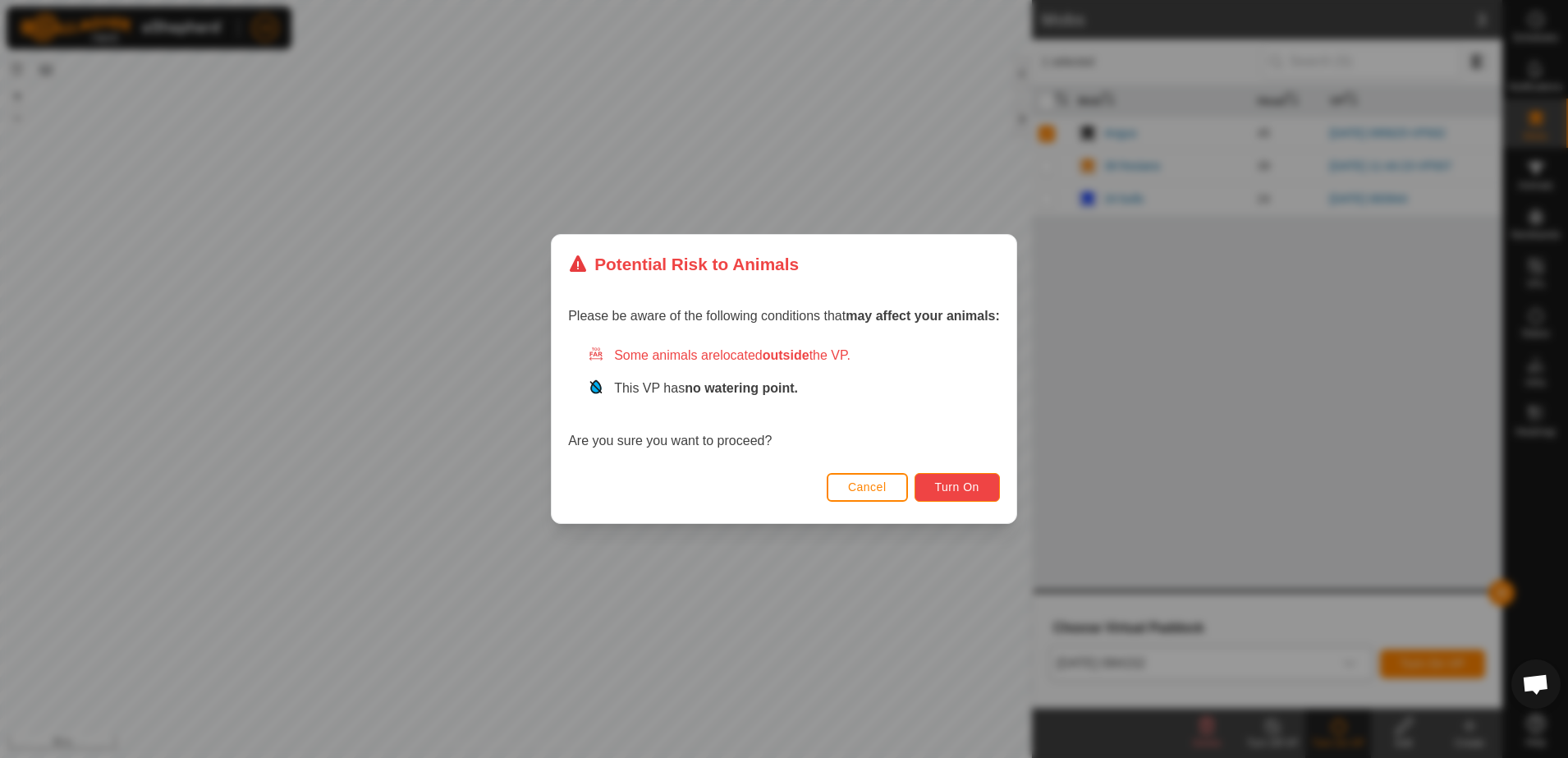
click at [978, 489] on button "Turn On" at bounding box center [957, 488] width 86 height 29
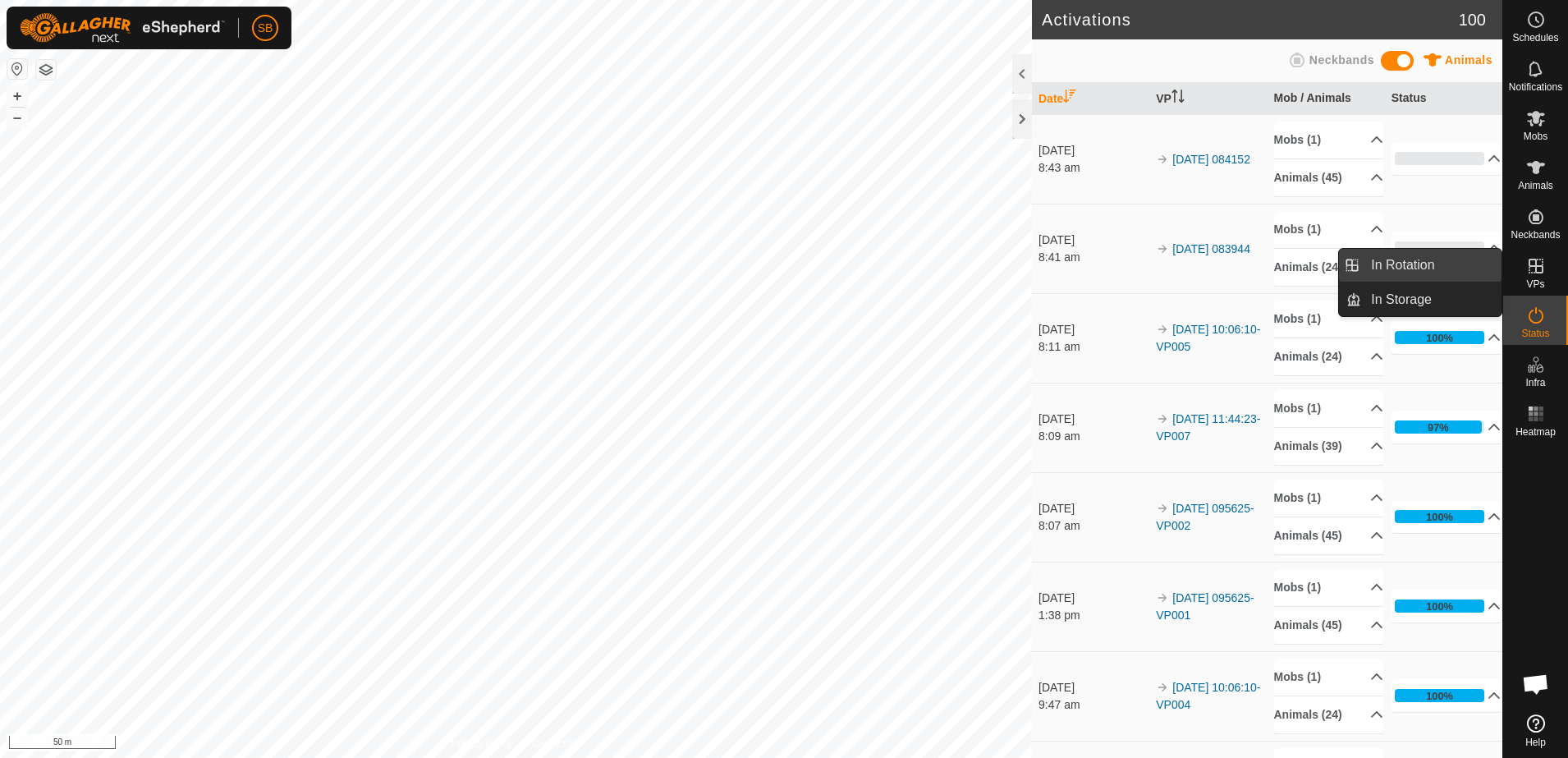
click at [1454, 264] on link "In Rotation" at bounding box center [1431, 265] width 140 height 33
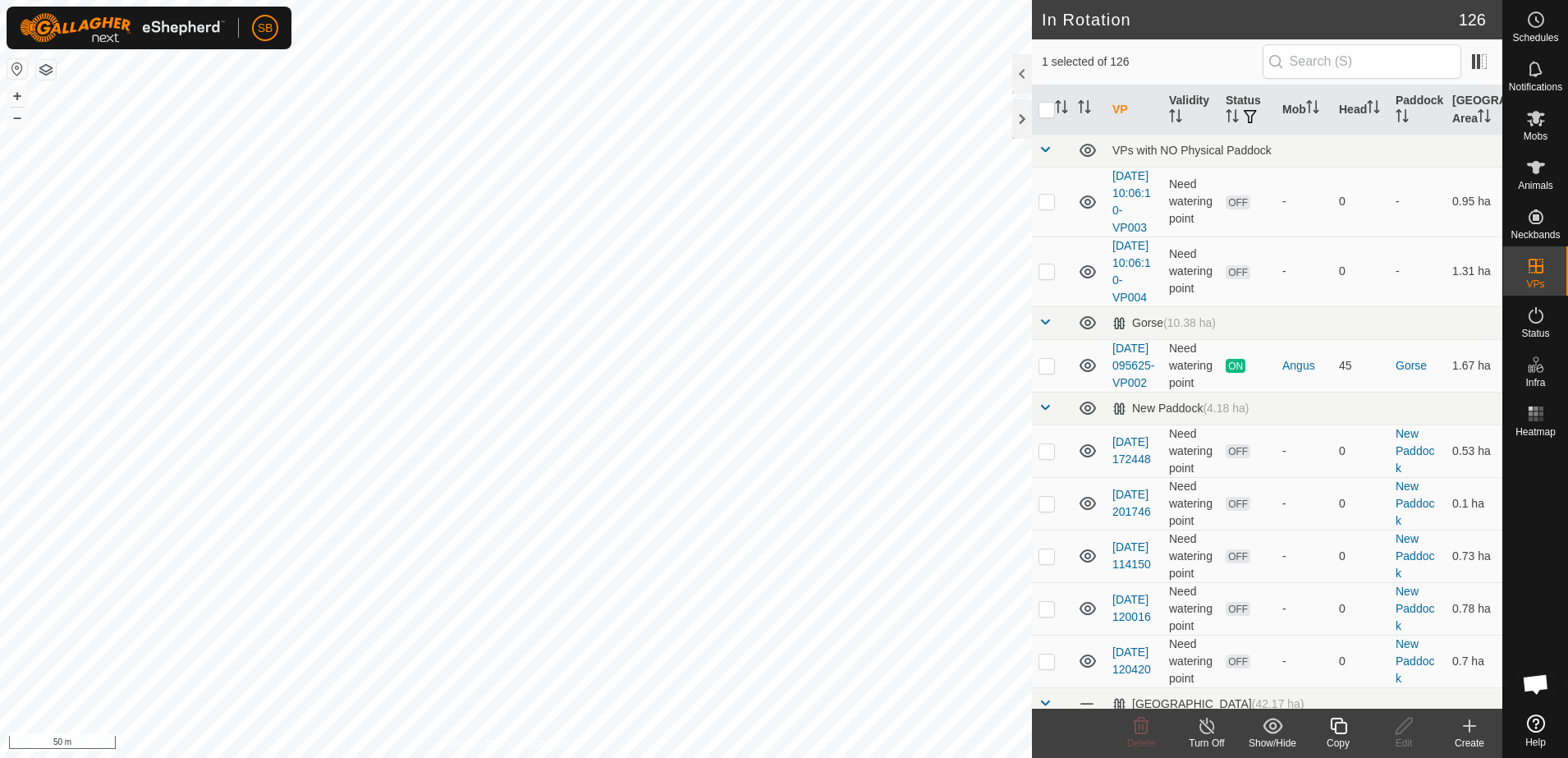
click at [1467, 736] on div "Create" at bounding box center [1469, 743] width 65 height 15
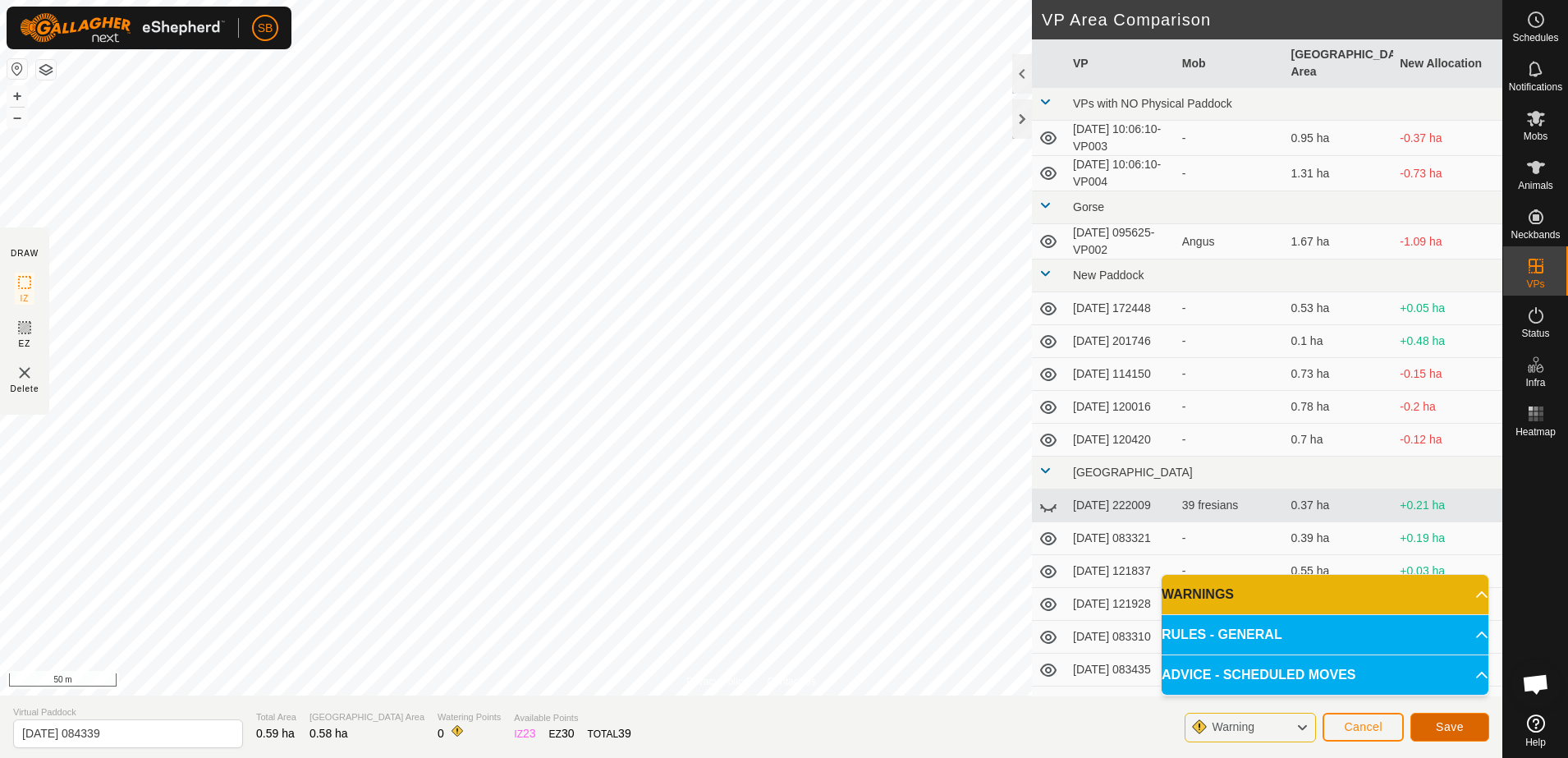
click at [1460, 728] on span "Save" at bounding box center [1450, 726] width 28 height 13
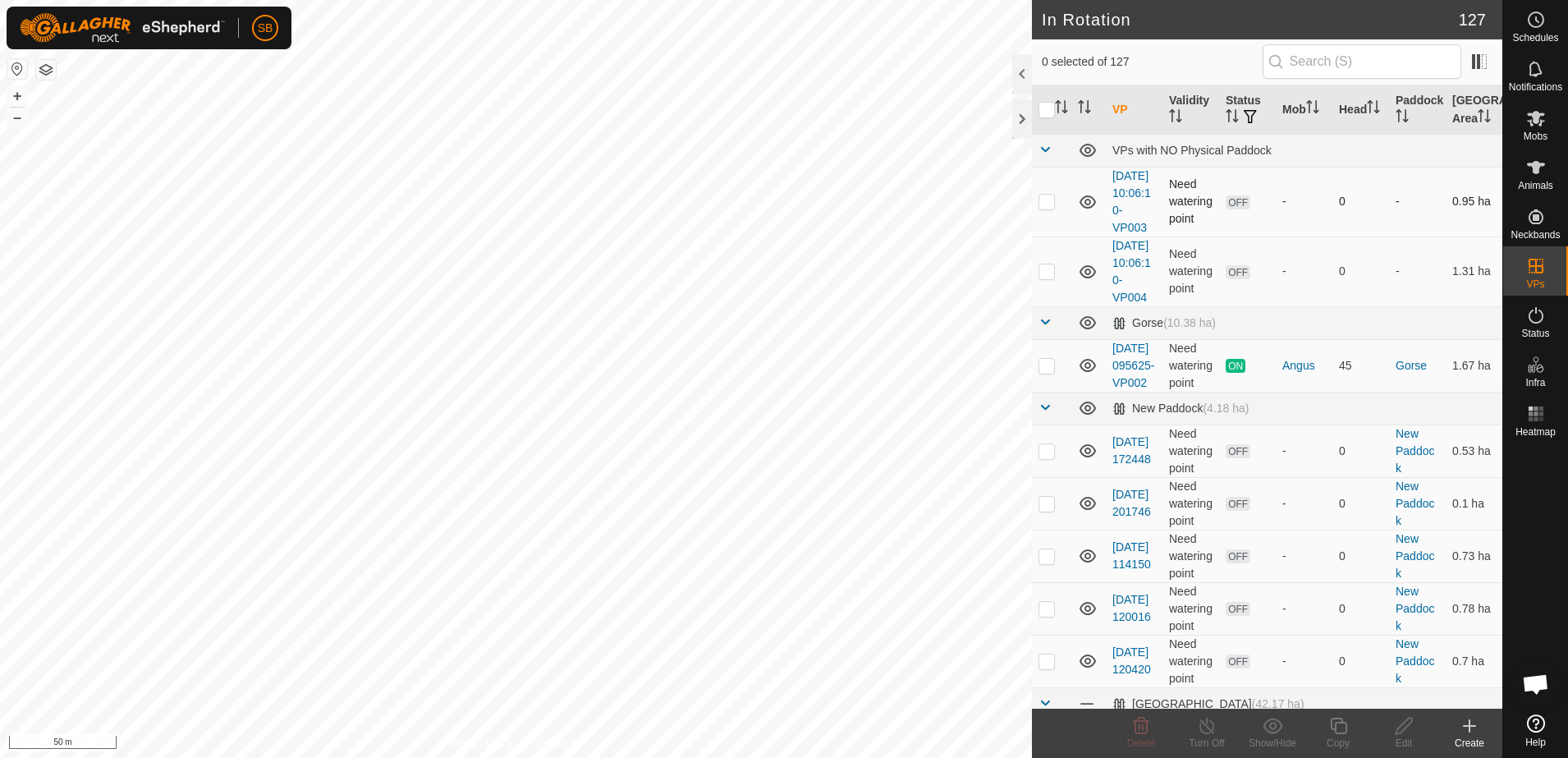
click at [1049, 208] on p-checkbox at bounding box center [1046, 201] width 17 height 13
checkbox input "false"
click at [1045, 277] on p-checkbox at bounding box center [1046, 270] width 17 height 13
checkbox input "true"
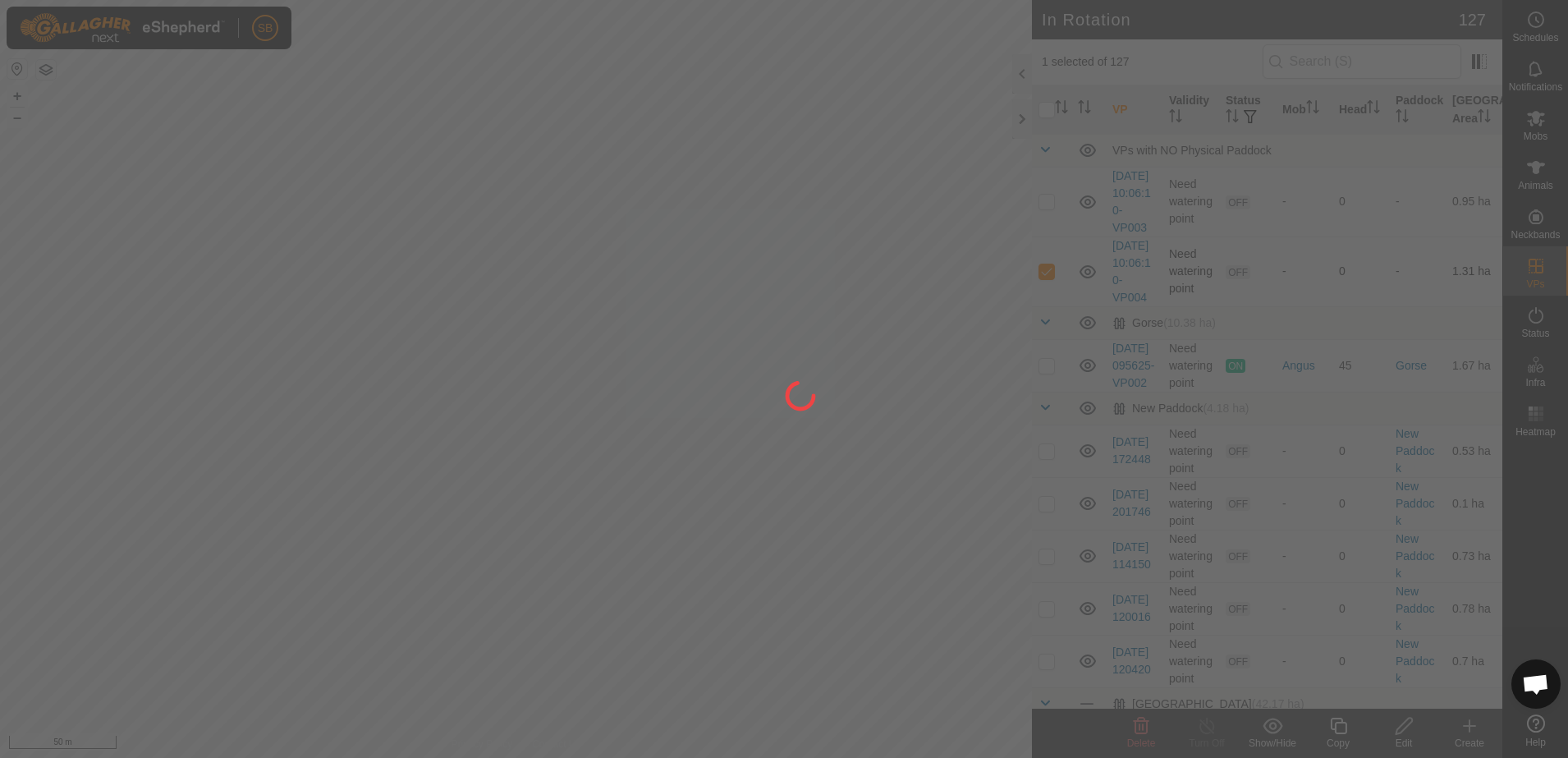
click at [1045, 297] on div at bounding box center [784, 379] width 1568 height 758
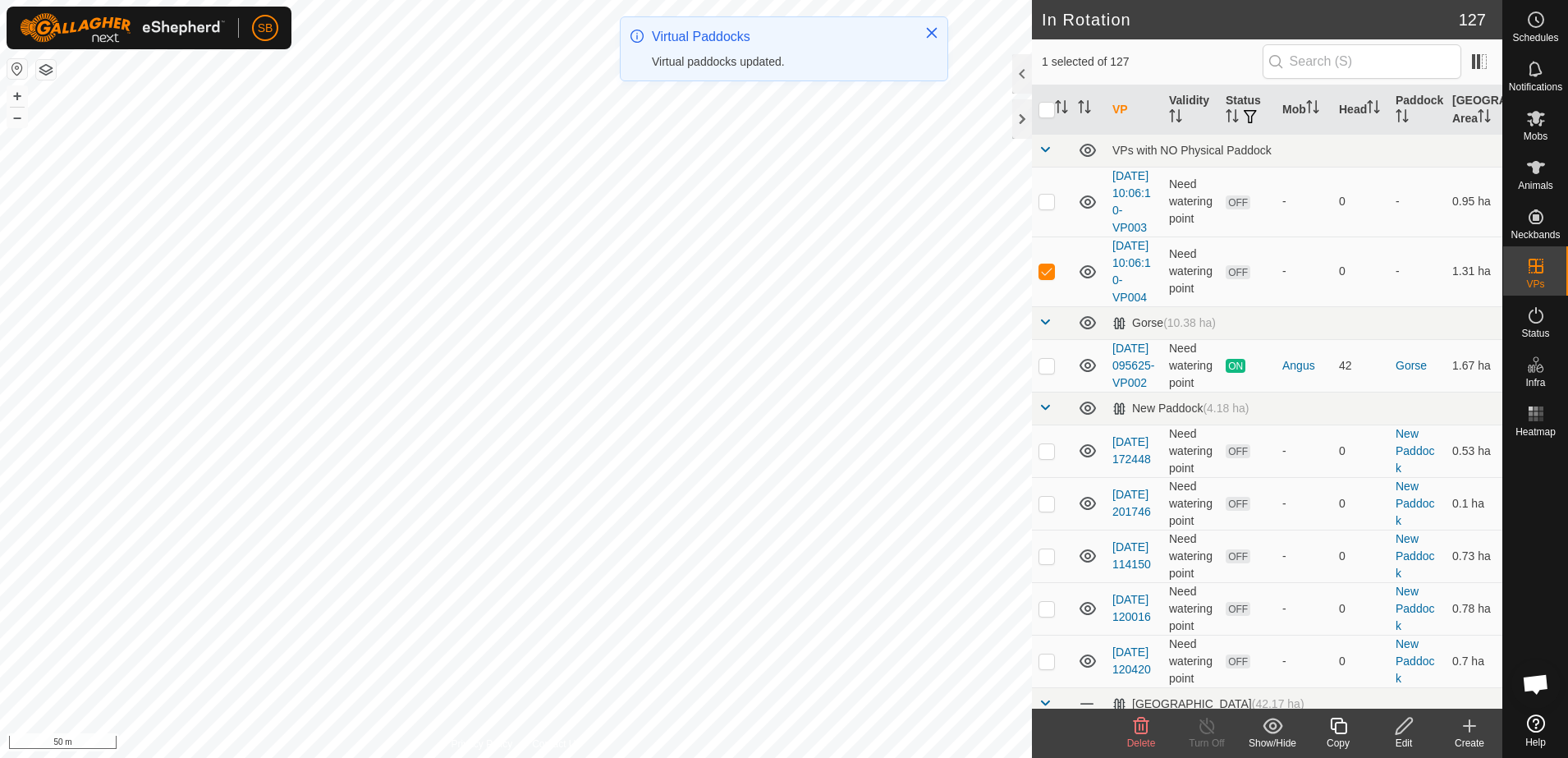
click at [1048, 277] on p-checkbox at bounding box center [1046, 270] width 17 height 13
checkbox input "false"
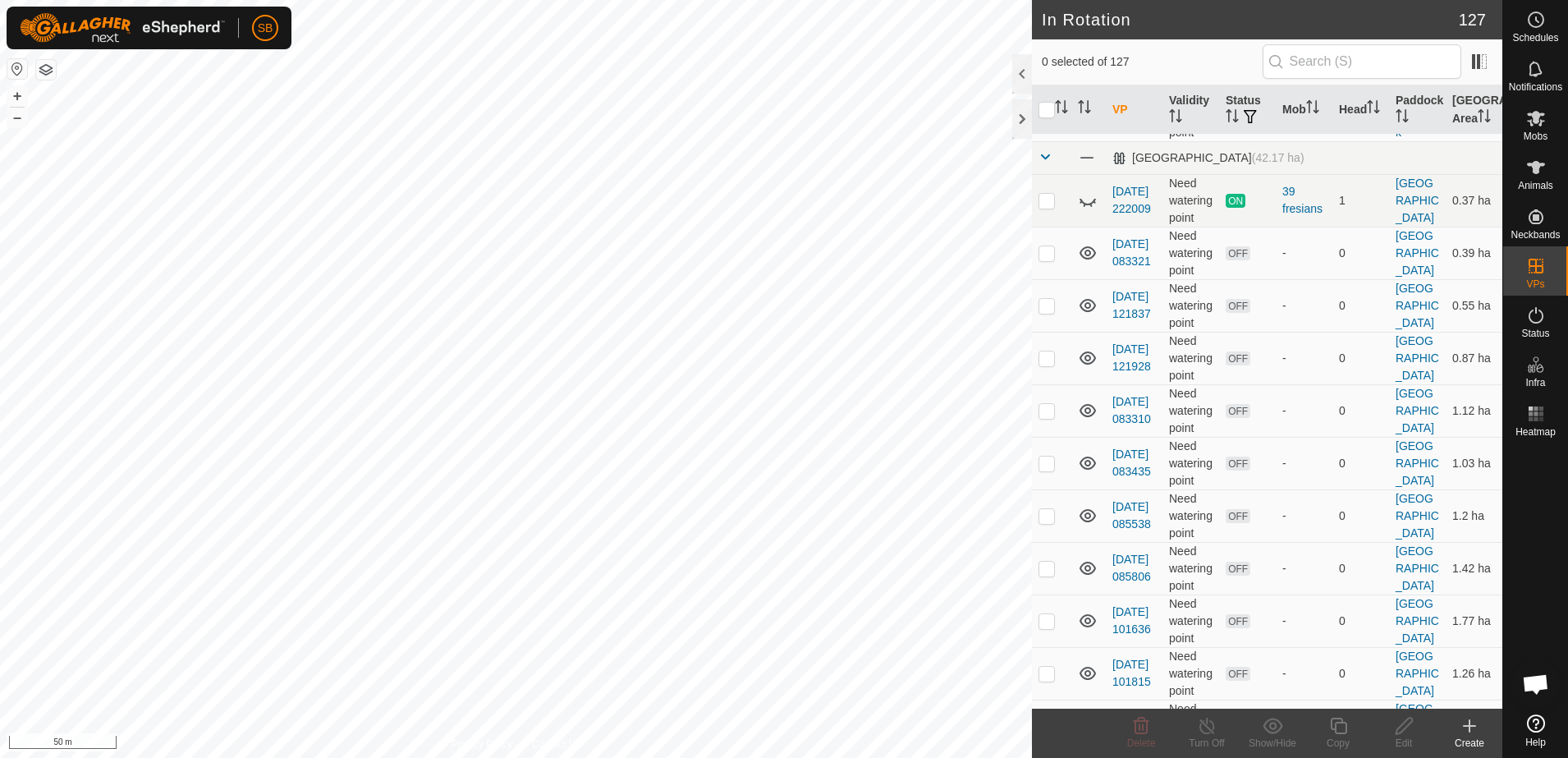
scroll to position [513, 0]
